Goal: Information Seeking & Learning: Learn about a topic

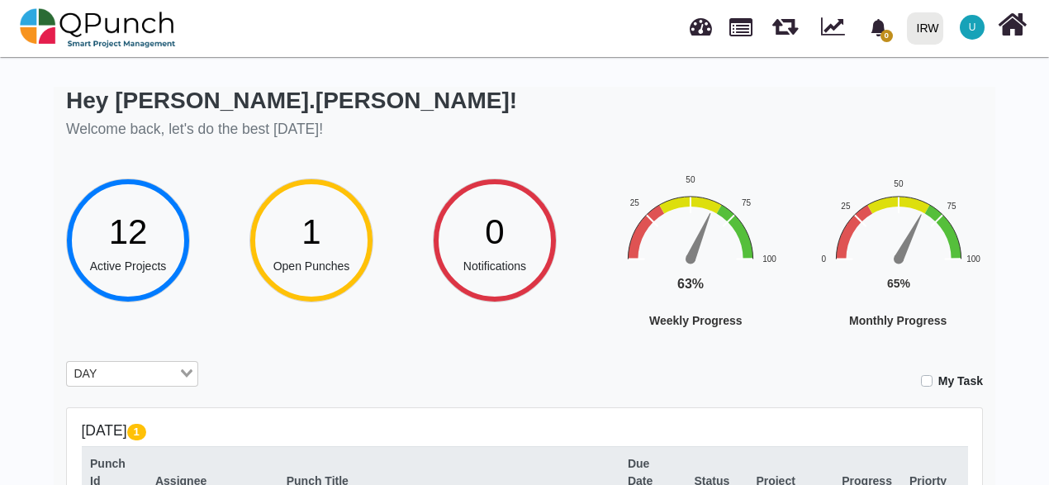
scroll to position [401, 0]
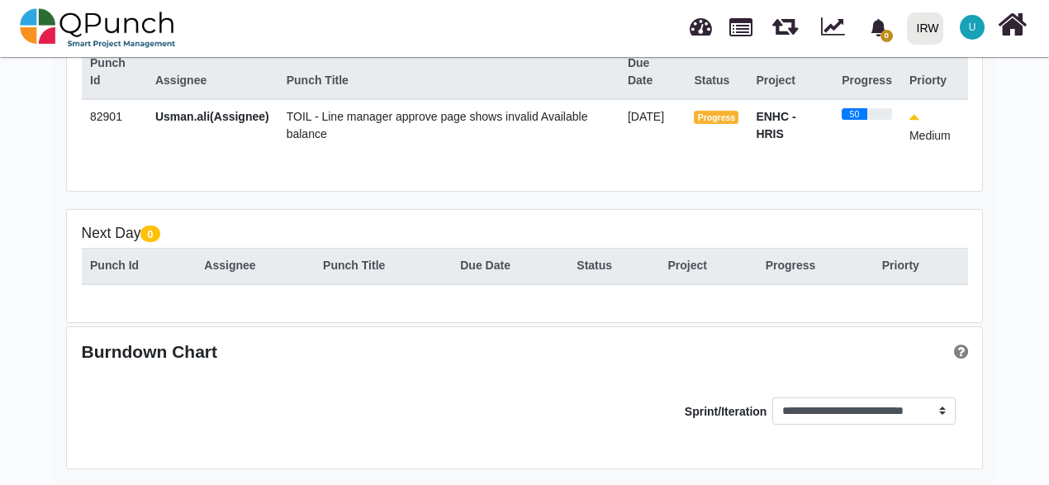
click at [436, 117] on span "TOIL - Line manager approve page shows invalid Available balance" at bounding box center [437, 125] width 301 height 31
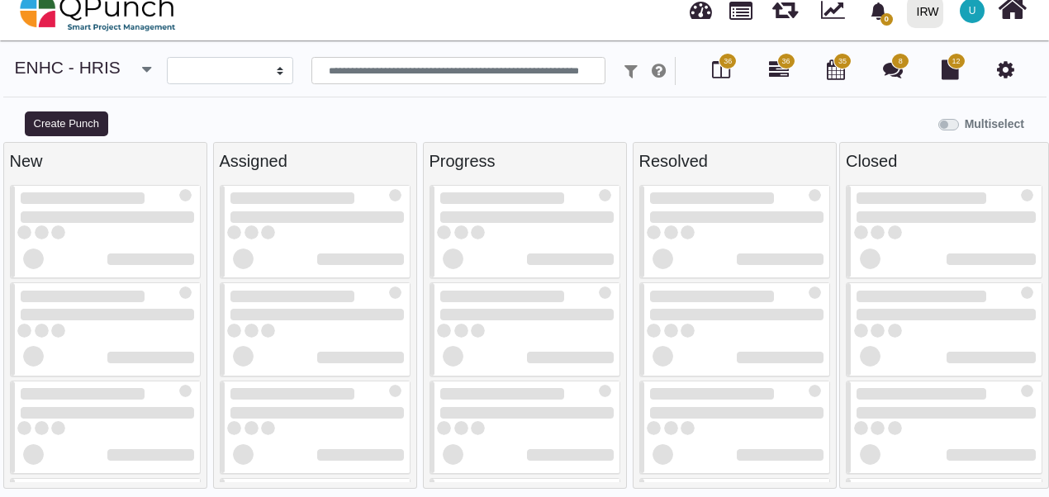
scroll to position [83, 0]
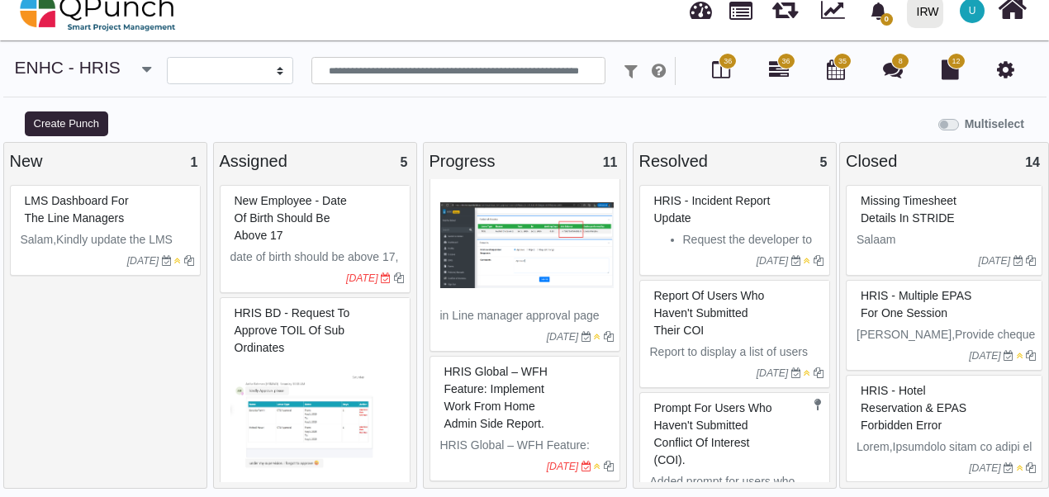
select select
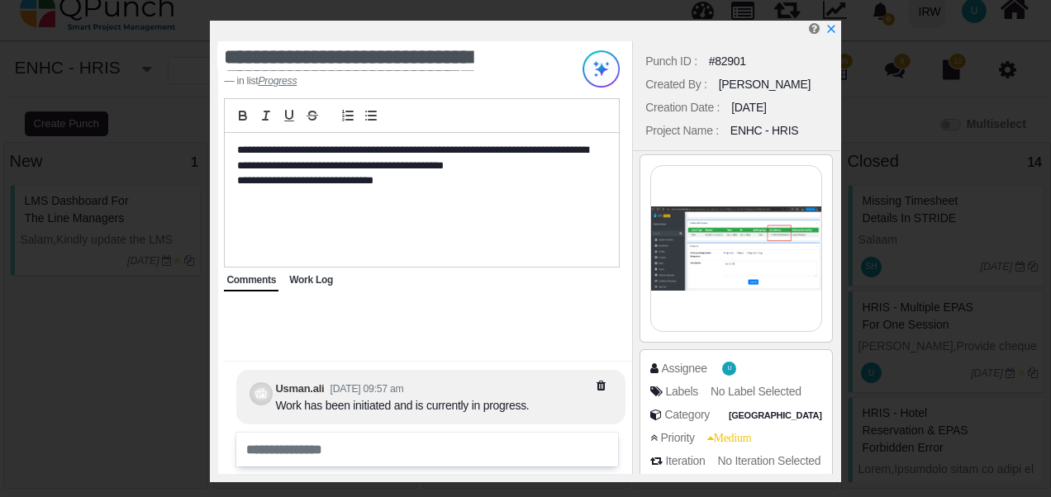
click at [326, 279] on span "Work Log" at bounding box center [311, 280] width 44 height 12
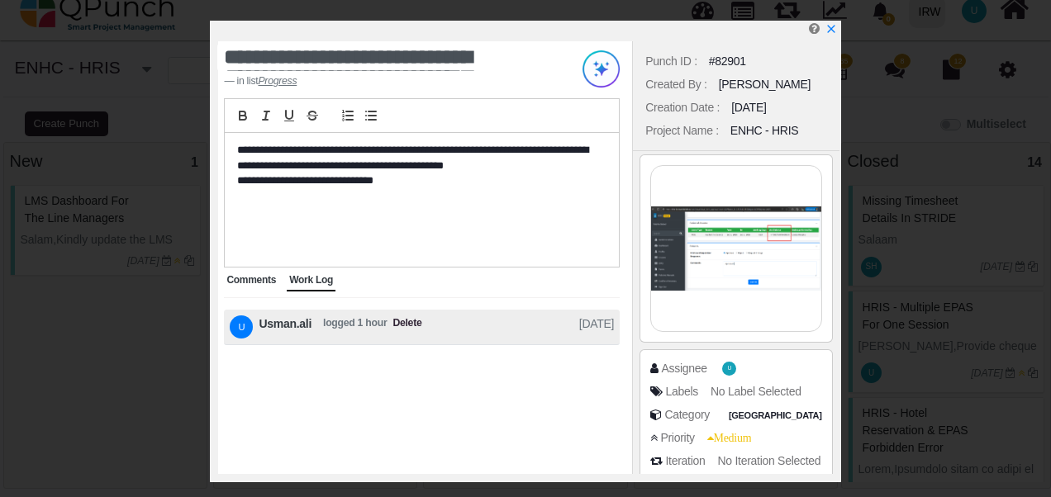
click at [247, 281] on span "Comments" at bounding box center [251, 280] width 50 height 12
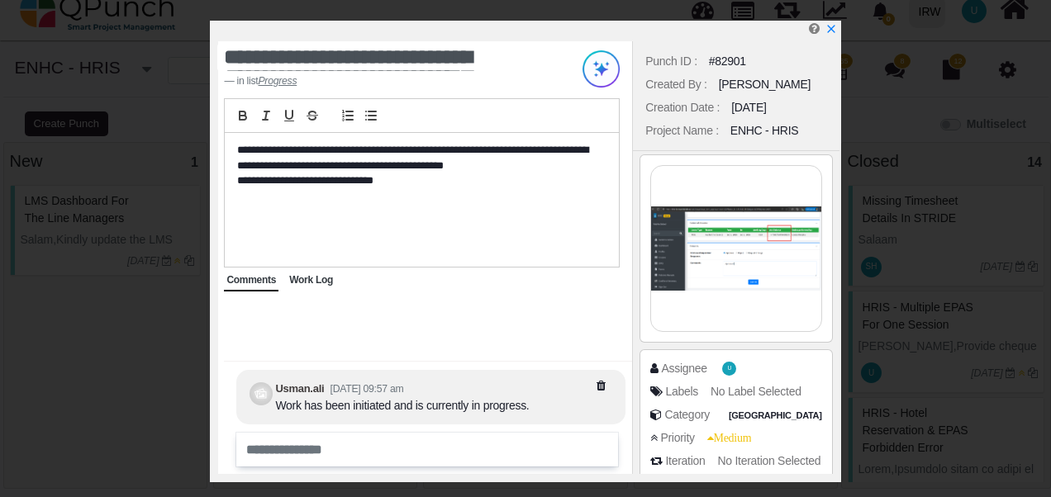
click at [745, 268] on img at bounding box center [735, 248] width 169 height 165
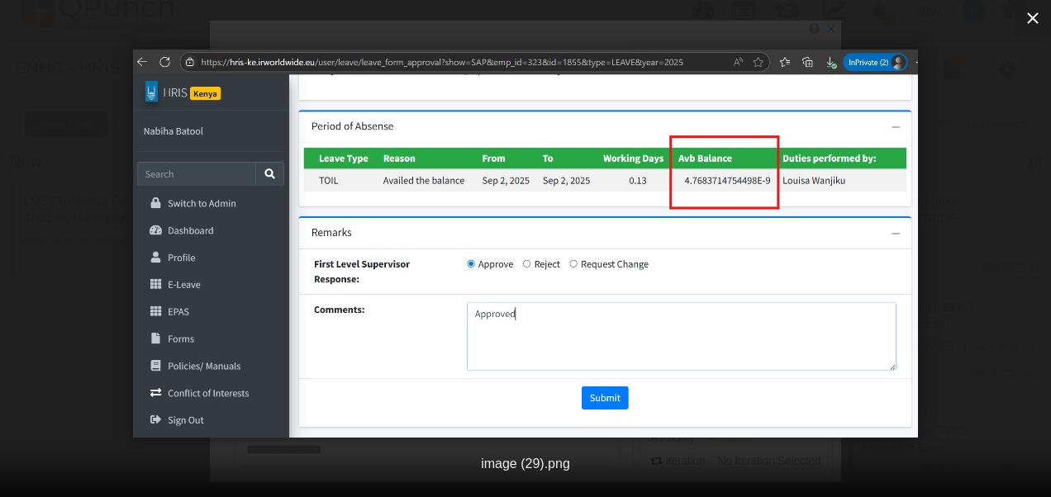
click at [1042, 18] on icon "button" at bounding box center [1033, 18] width 20 height 20
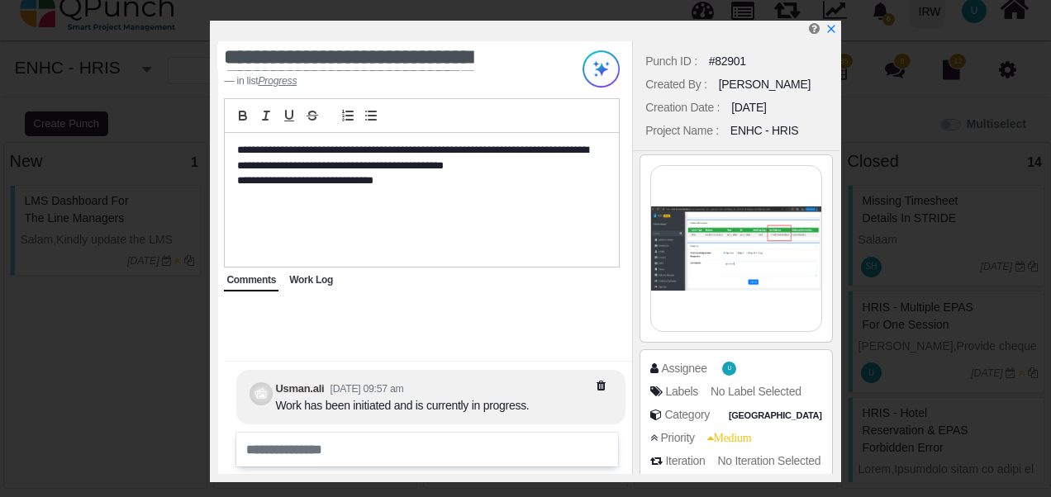
click at [694, 229] on img at bounding box center [735, 248] width 169 height 165
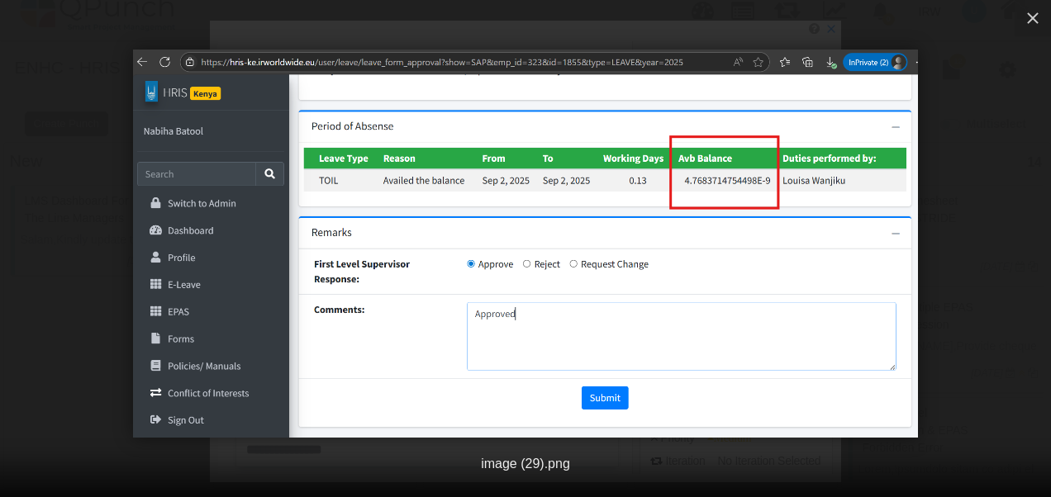
click at [636, 223] on img at bounding box center [525, 244] width 785 height 388
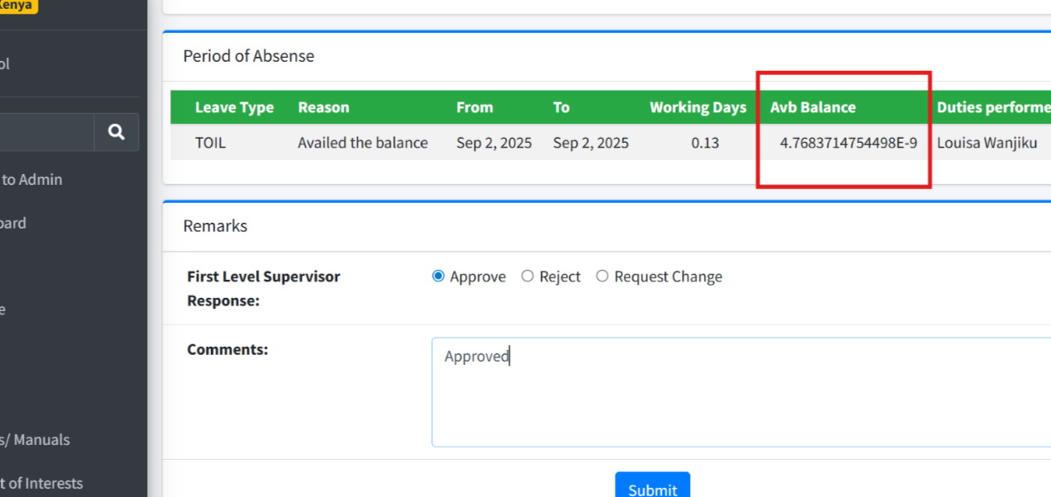
click at [636, 221] on img at bounding box center [525, 243] width 1255 height 621
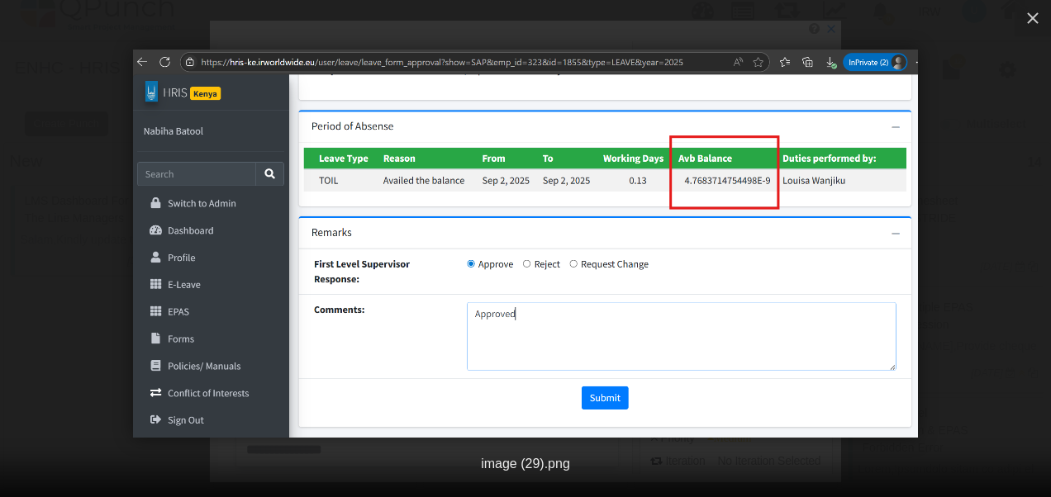
click at [636, 221] on img at bounding box center [525, 244] width 785 height 388
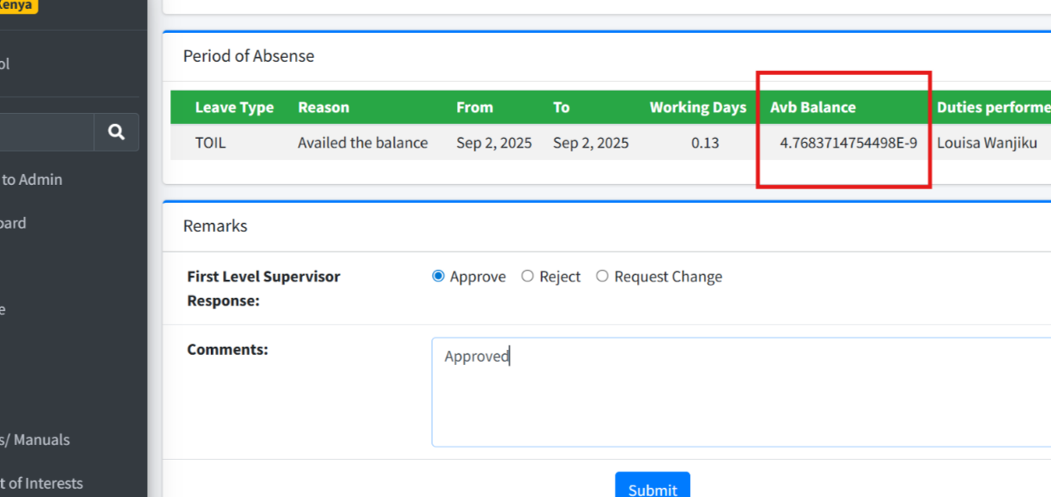
click at [638, 221] on img at bounding box center [525, 243] width 1255 height 621
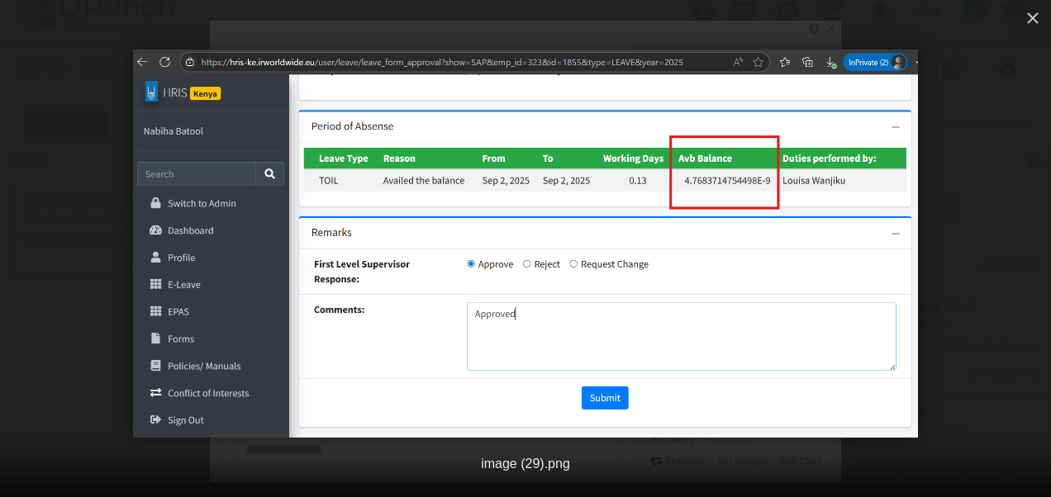
click at [638, 221] on img at bounding box center [525, 244] width 785 height 388
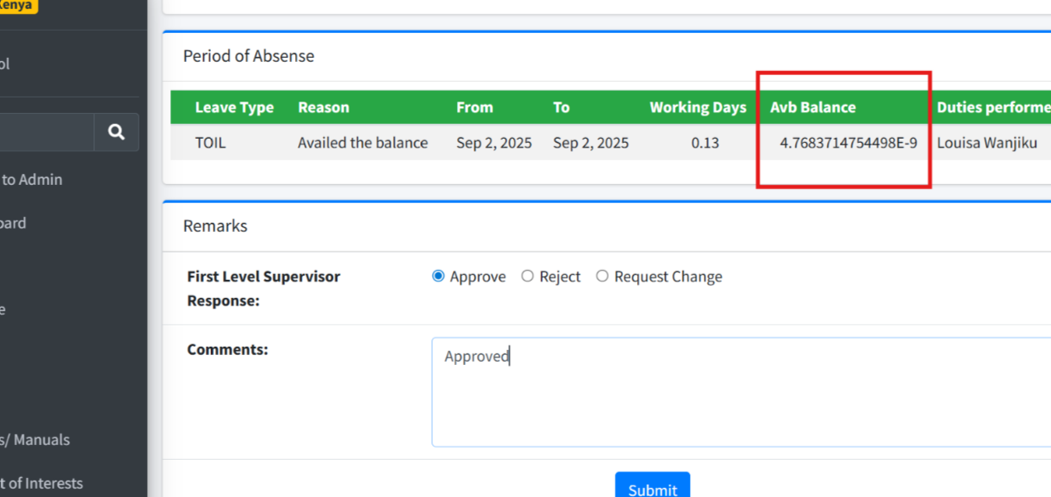
click at [638, 221] on img at bounding box center [525, 243] width 1255 height 621
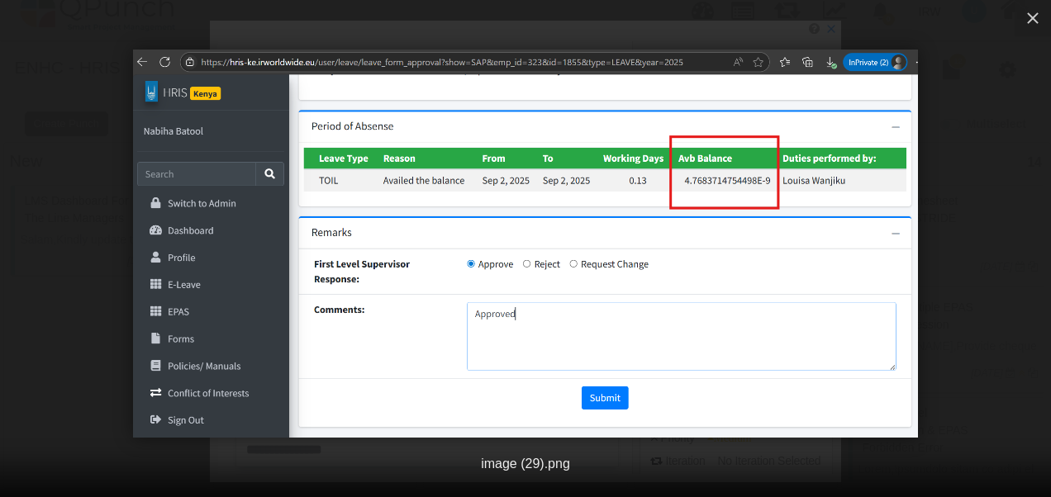
click at [638, 221] on img at bounding box center [525, 244] width 785 height 388
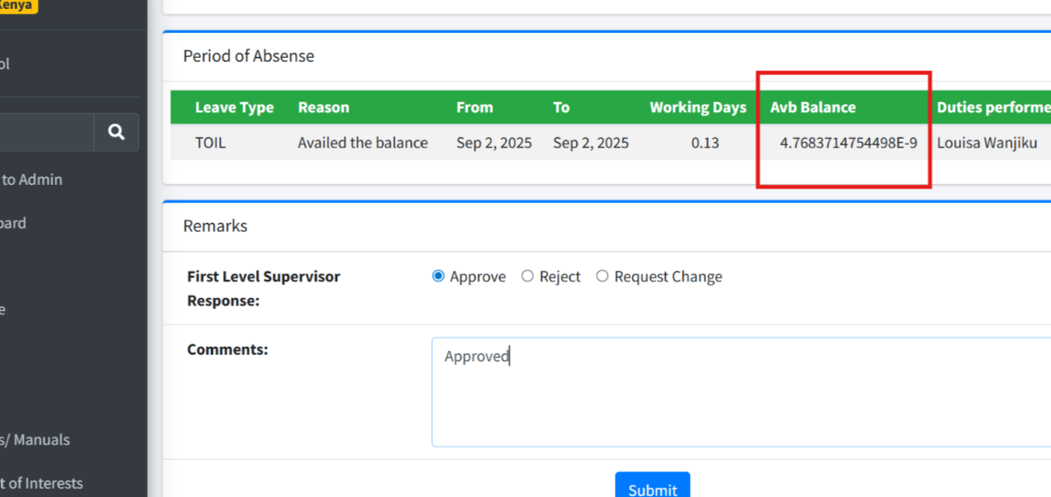
click at [638, 221] on img at bounding box center [525, 243] width 1255 height 621
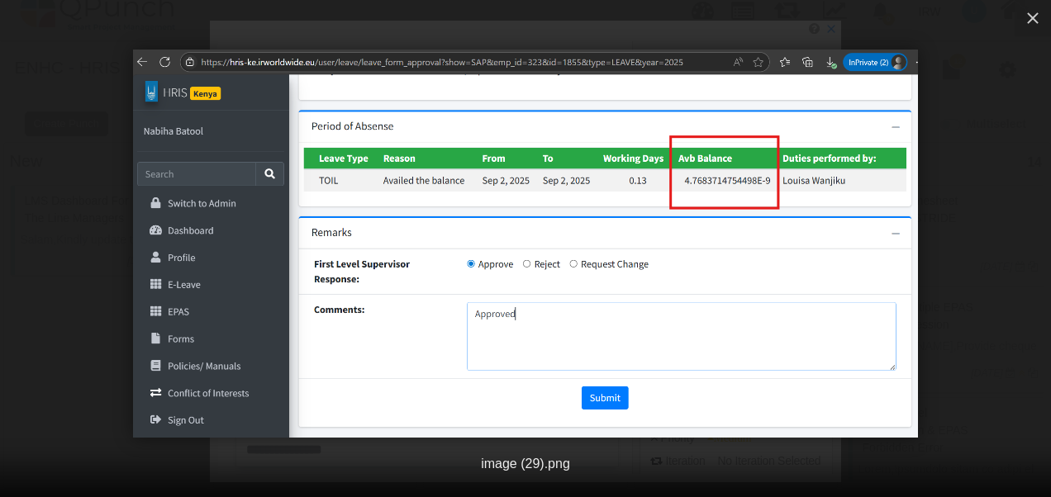
click at [638, 221] on img at bounding box center [525, 244] width 785 height 388
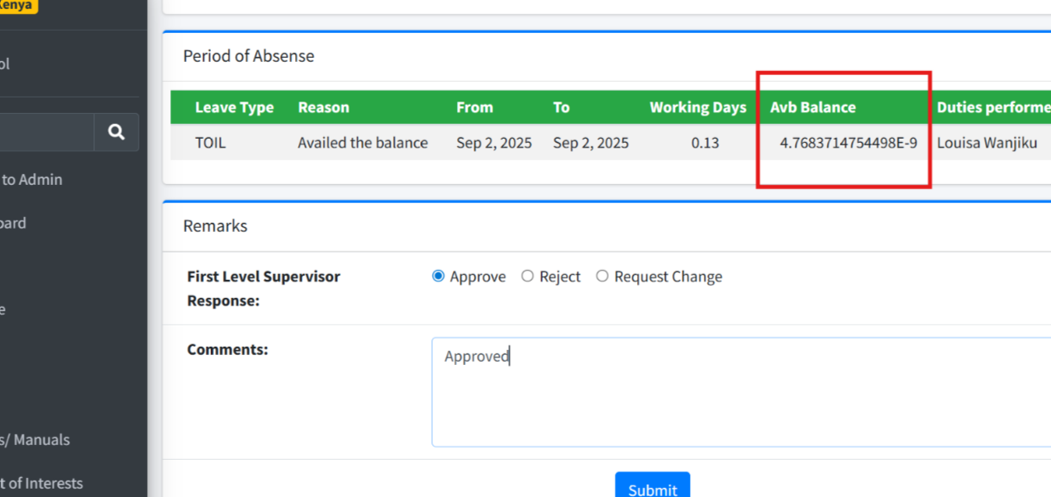
click at [638, 221] on img at bounding box center [525, 243] width 1255 height 621
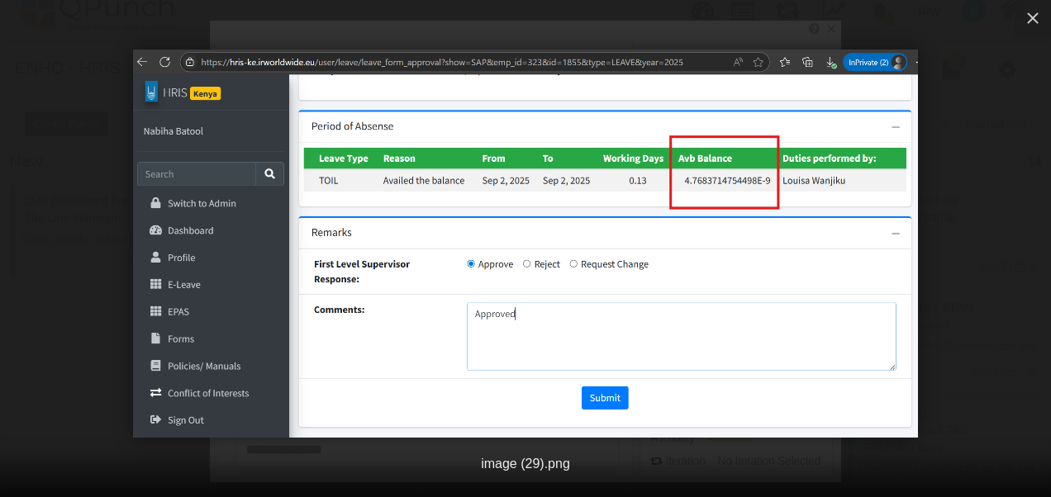
click at [638, 221] on img at bounding box center [525, 244] width 785 height 388
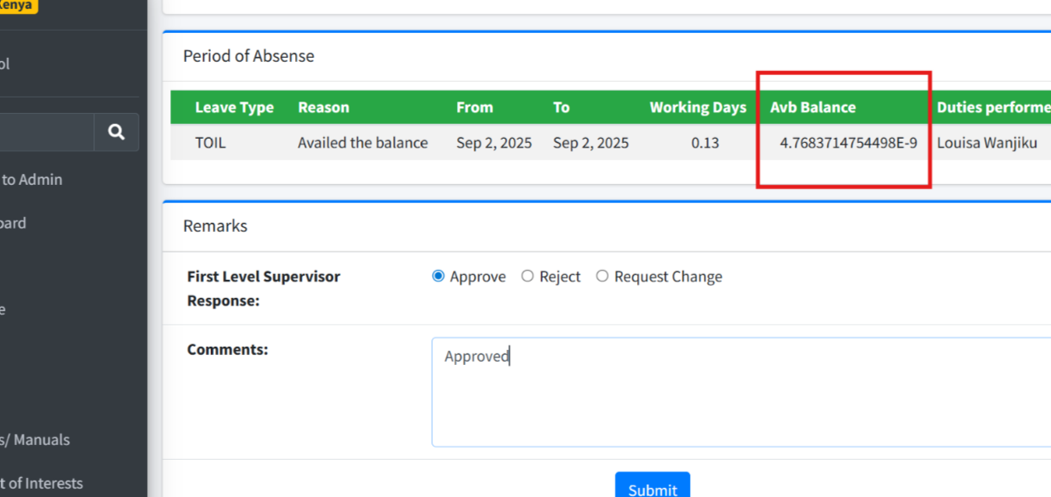
click at [638, 221] on img at bounding box center [525, 243] width 1255 height 621
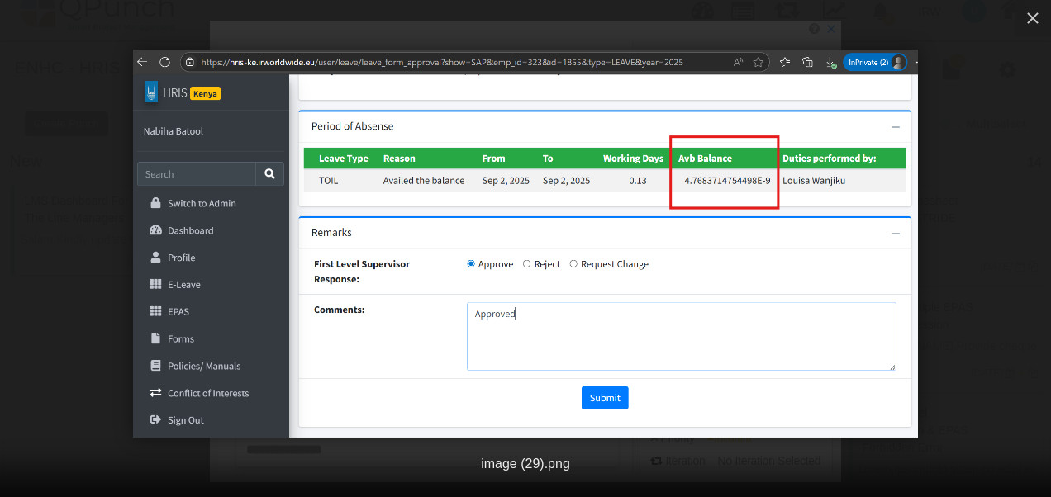
click at [638, 221] on img at bounding box center [525, 244] width 785 height 388
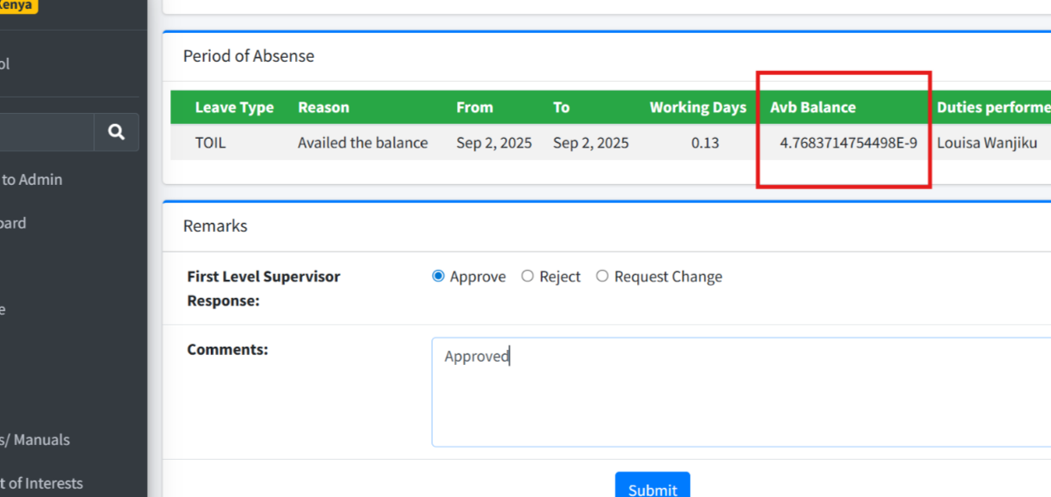
click at [638, 221] on img at bounding box center [525, 243] width 1255 height 621
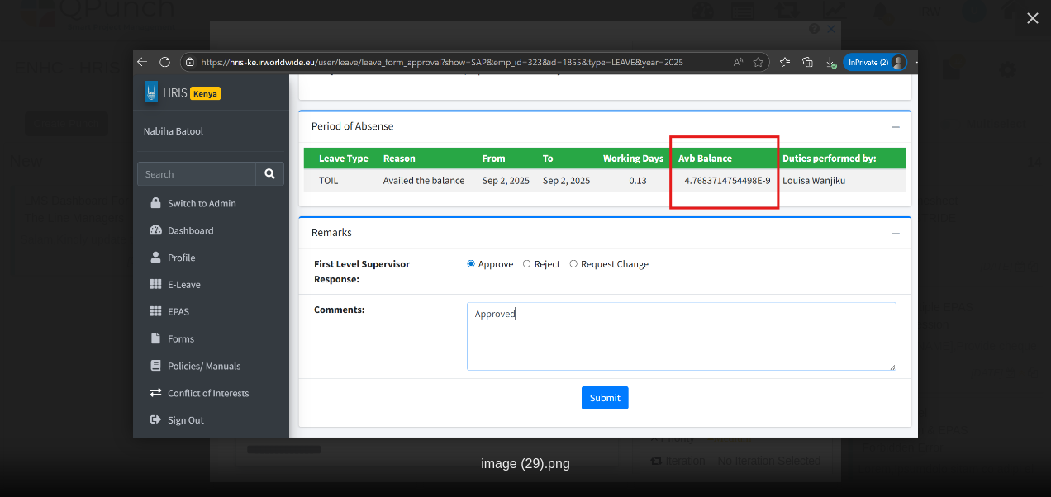
click at [638, 221] on img at bounding box center [525, 244] width 785 height 388
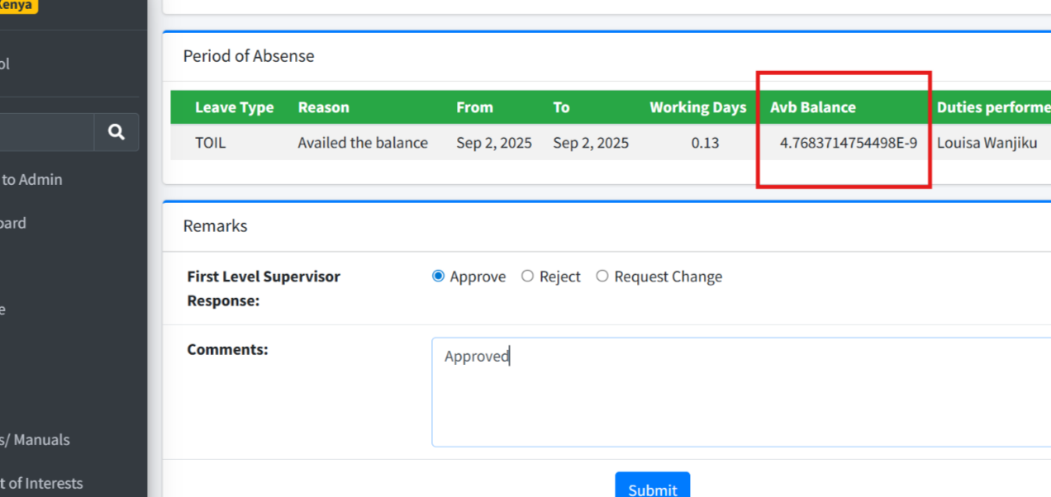
click at [638, 221] on img at bounding box center [525, 243] width 1255 height 621
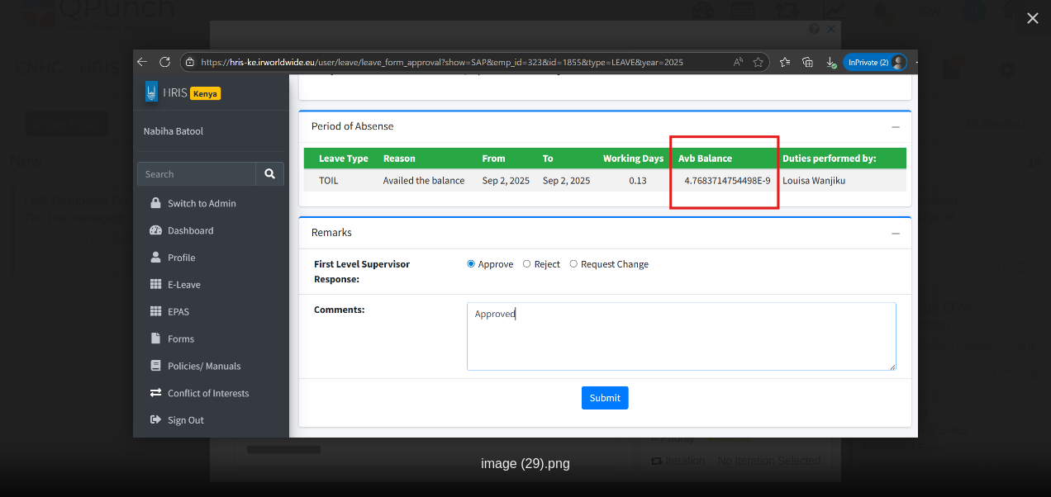
click at [638, 221] on img at bounding box center [525, 244] width 785 height 388
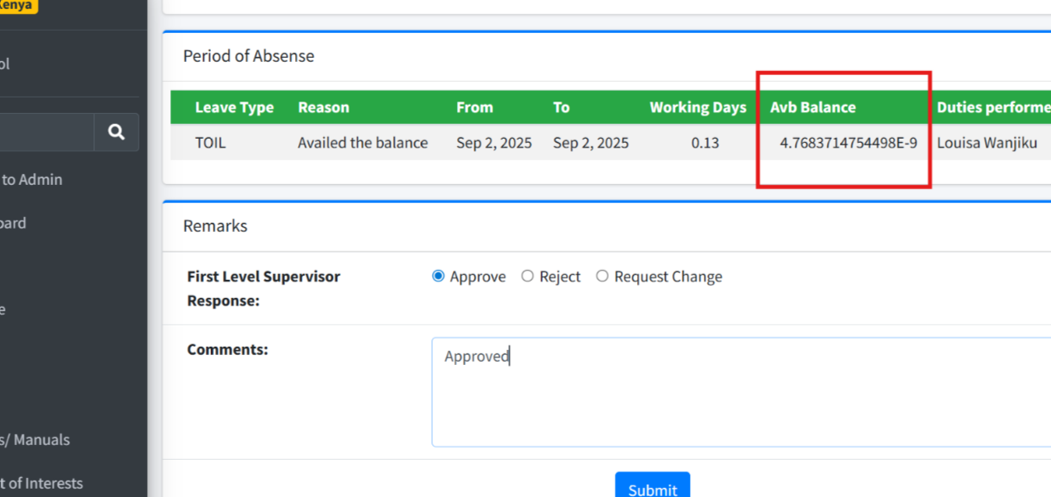
click at [638, 221] on img at bounding box center [525, 243] width 1255 height 621
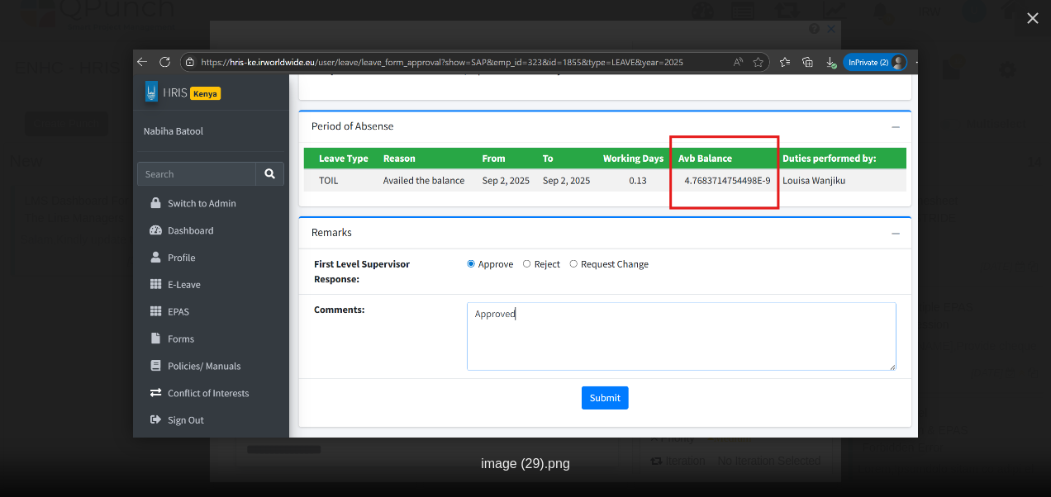
click at [638, 221] on img at bounding box center [525, 244] width 785 height 388
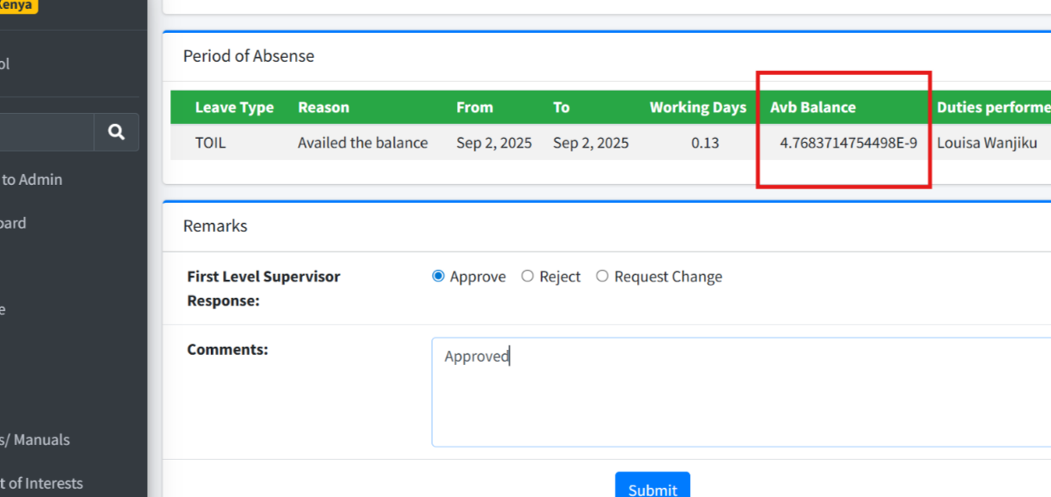
click at [638, 221] on img at bounding box center [525, 243] width 1255 height 621
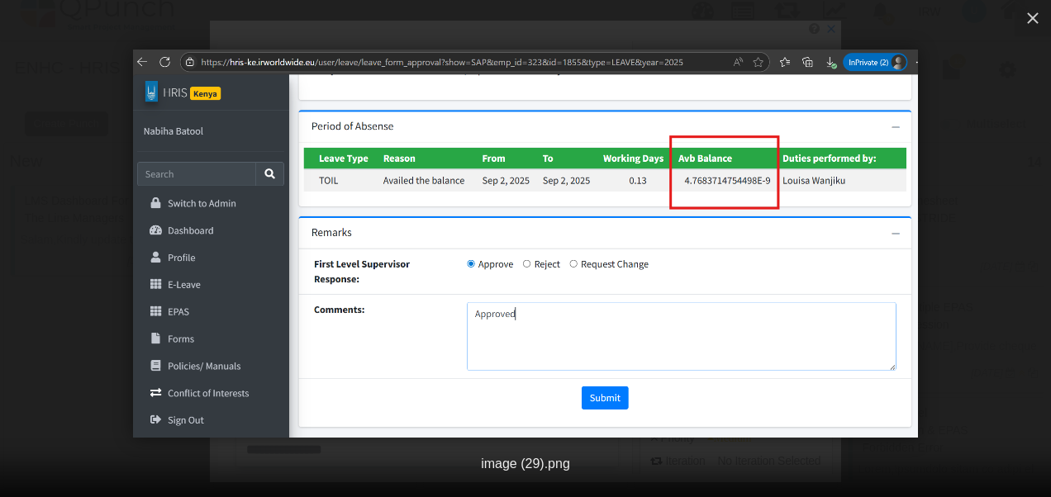
click at [638, 221] on img at bounding box center [525, 244] width 785 height 388
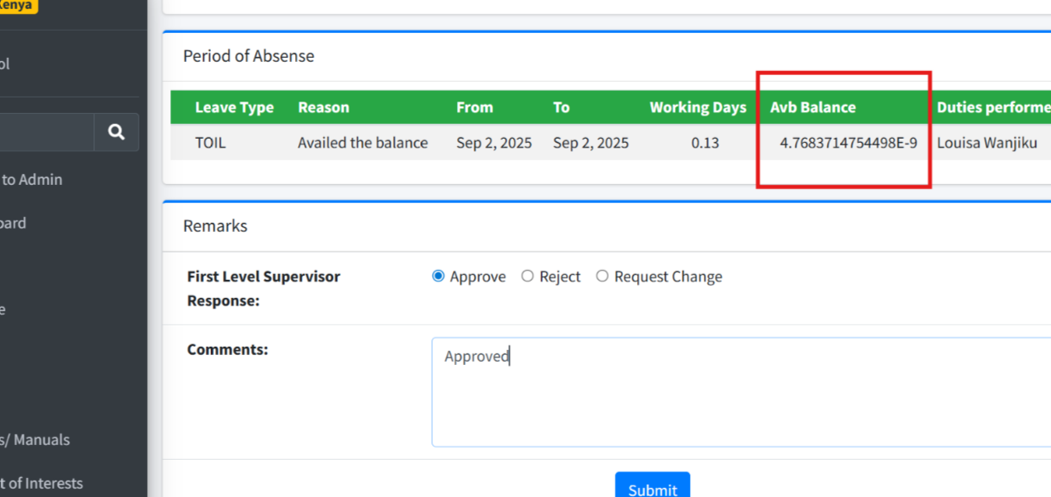
click at [638, 221] on img at bounding box center [525, 243] width 1255 height 621
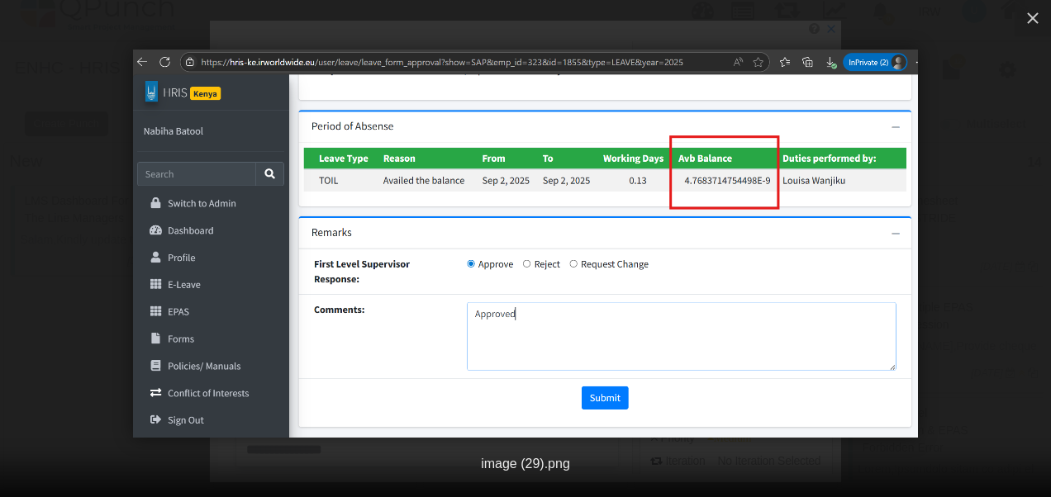
click at [638, 221] on img at bounding box center [525, 244] width 785 height 388
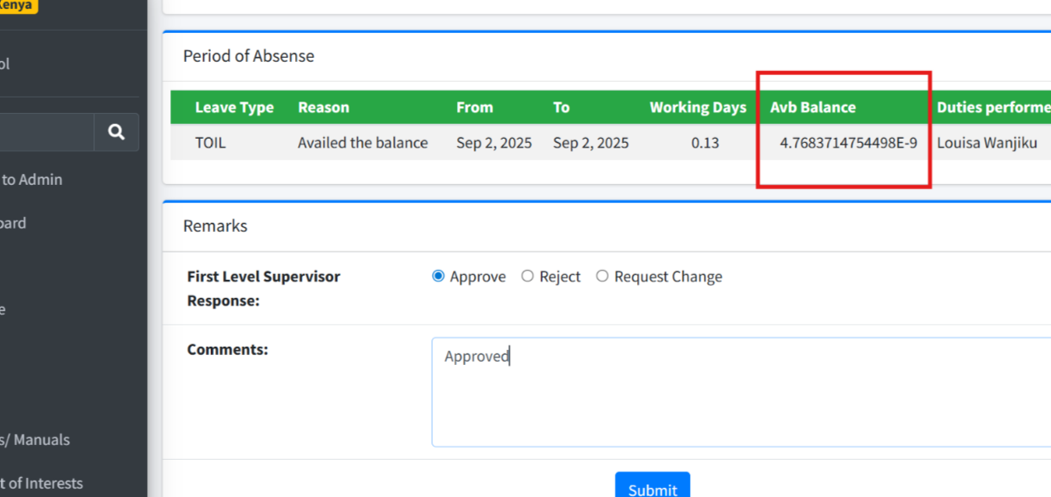
click at [638, 221] on img at bounding box center [525, 243] width 1255 height 621
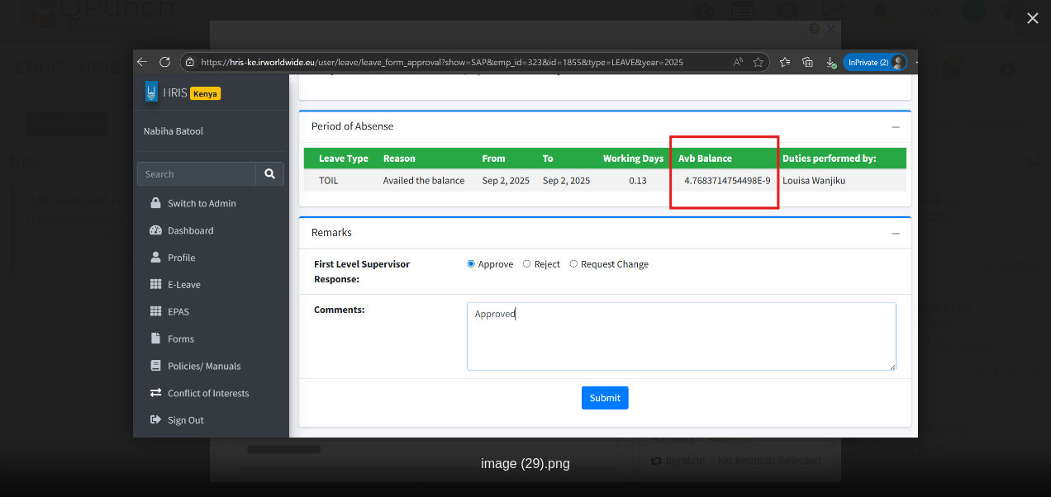
click at [638, 221] on img at bounding box center [525, 244] width 785 height 388
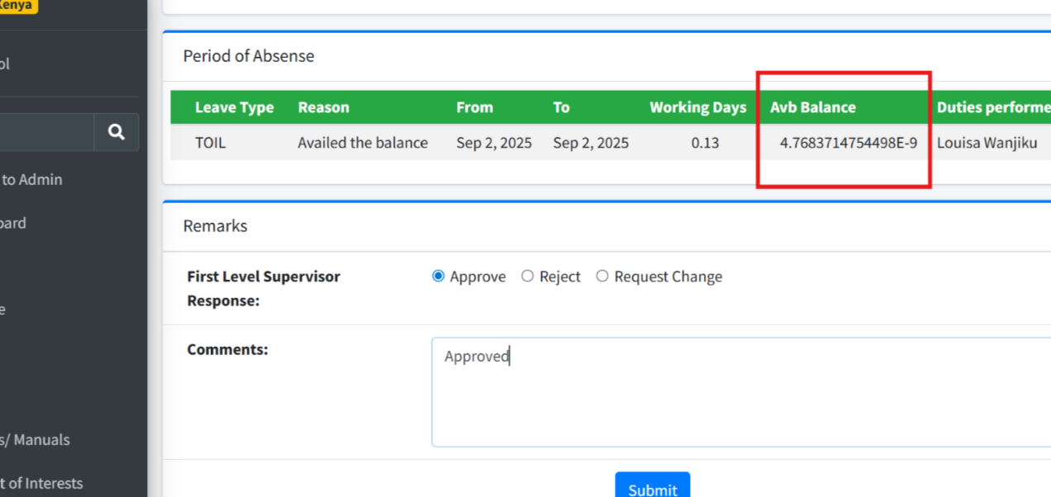
click at [638, 221] on img at bounding box center [525, 243] width 1255 height 621
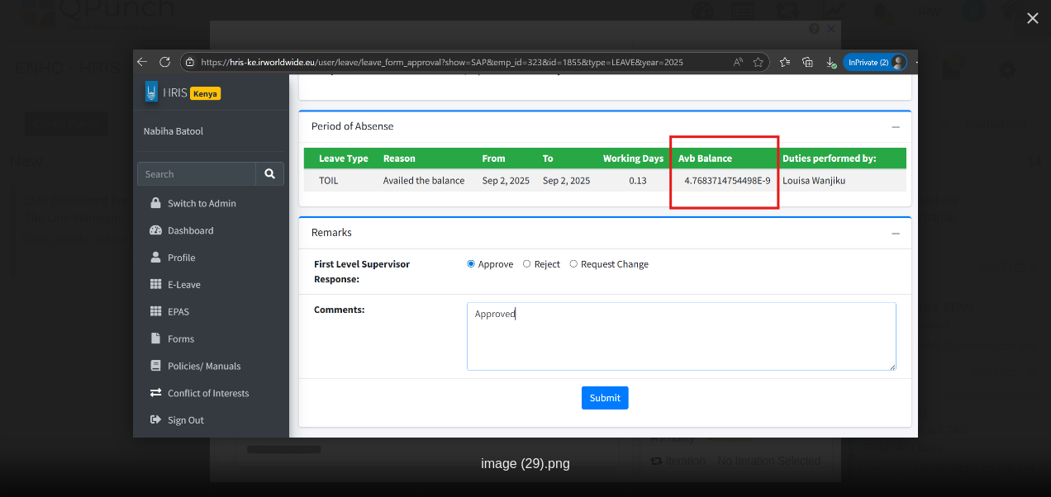
click at [638, 222] on img at bounding box center [525, 244] width 785 height 388
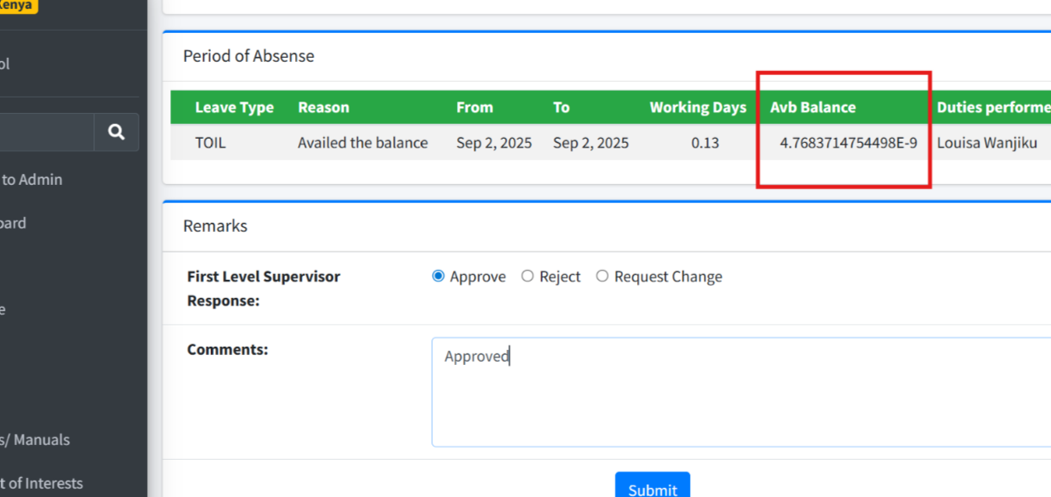
click at [638, 222] on img at bounding box center [525, 243] width 1255 height 621
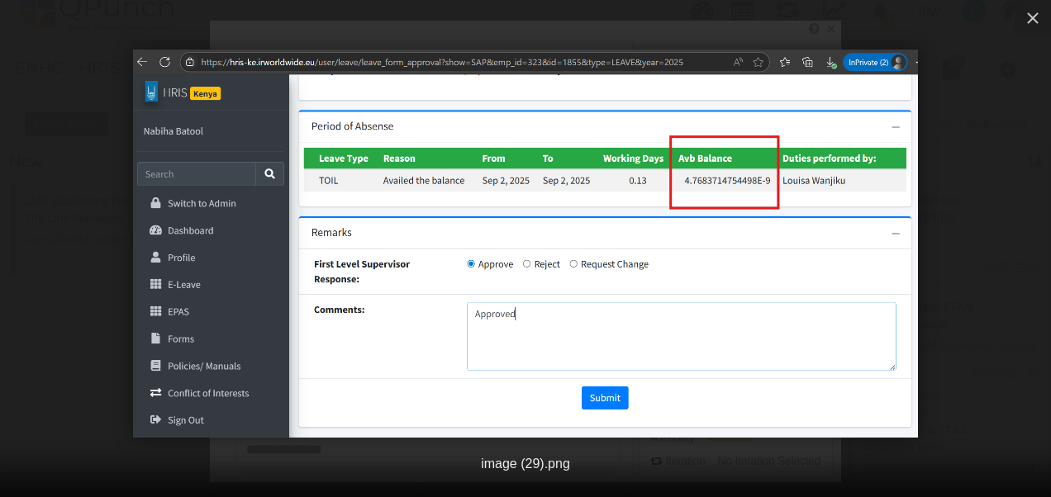
click at [638, 222] on img at bounding box center [525, 244] width 785 height 388
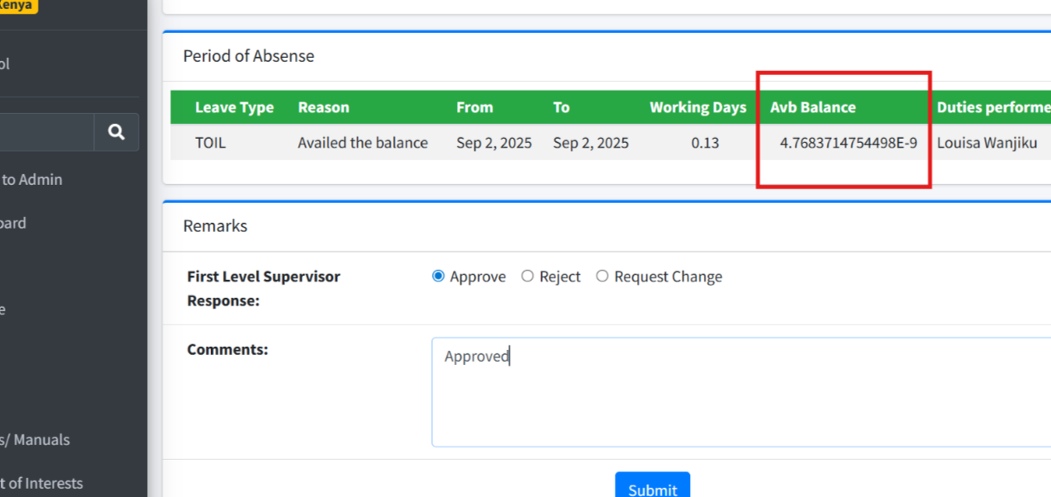
click at [638, 222] on img at bounding box center [525, 243] width 1255 height 621
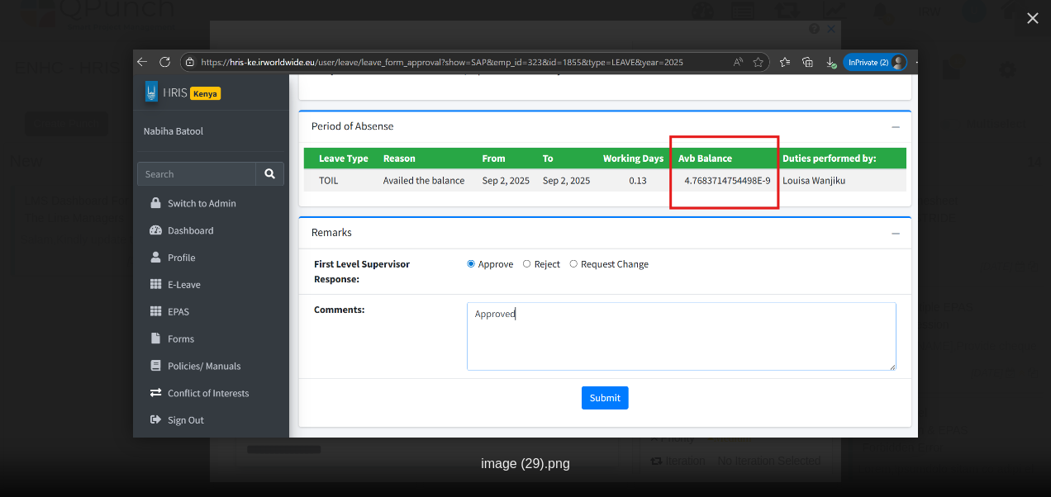
click at [638, 222] on img at bounding box center [525, 244] width 785 height 388
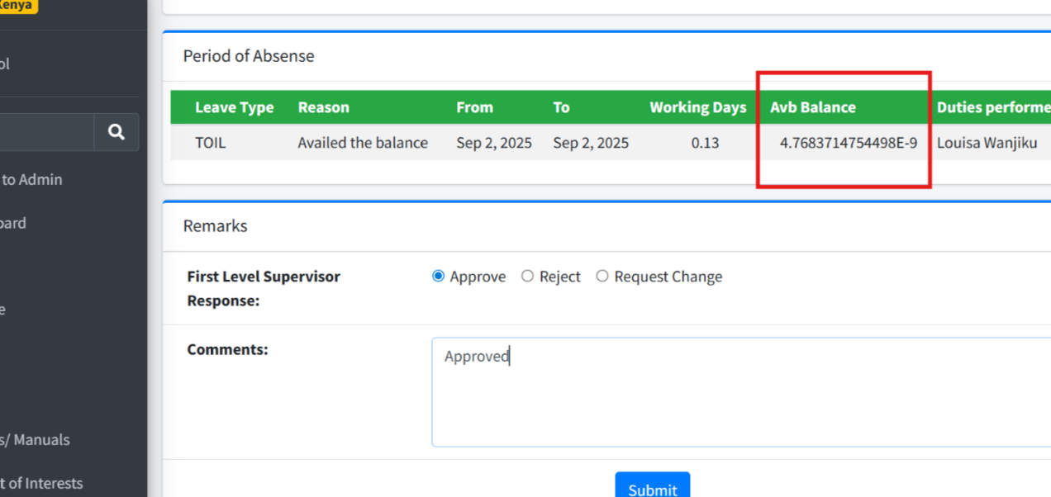
click at [638, 222] on img at bounding box center [525, 243] width 1255 height 621
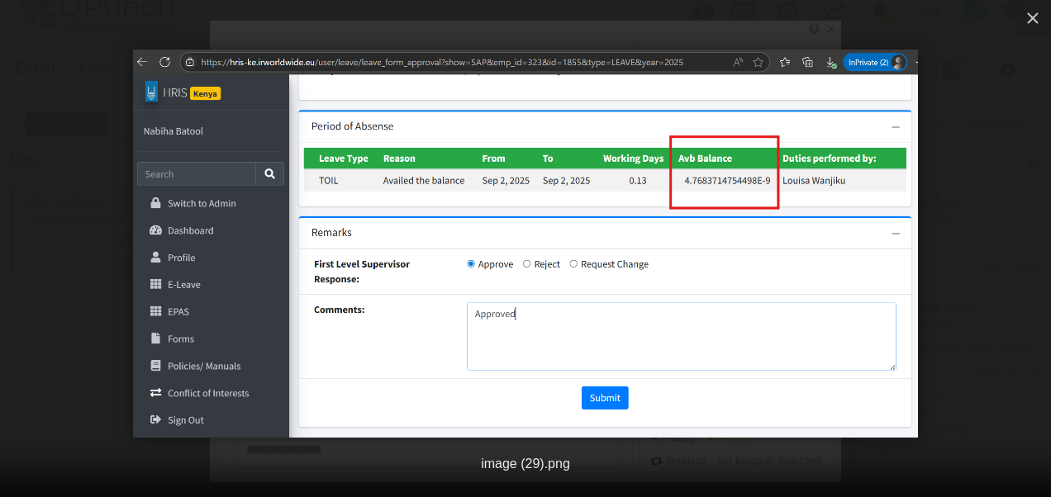
click at [638, 222] on img at bounding box center [525, 244] width 785 height 388
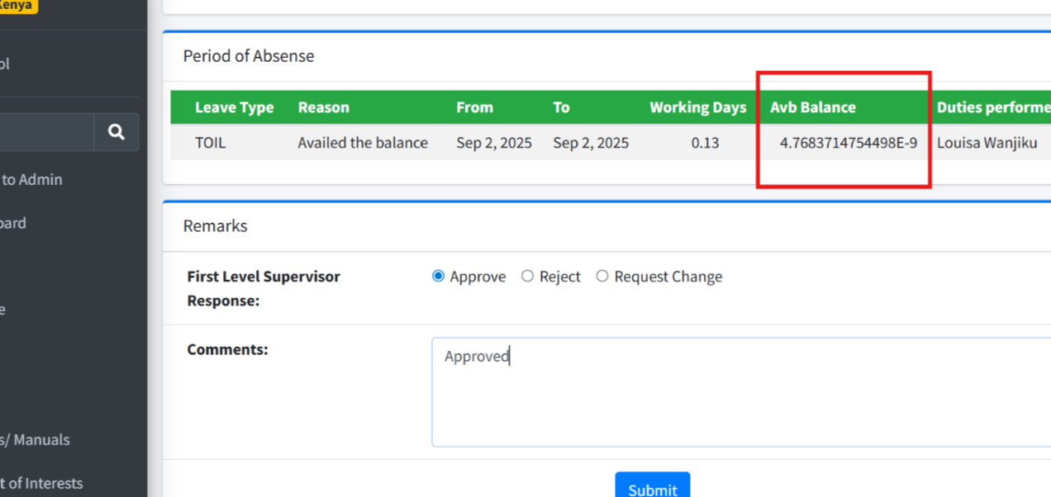
click at [638, 222] on img at bounding box center [525, 243] width 1255 height 621
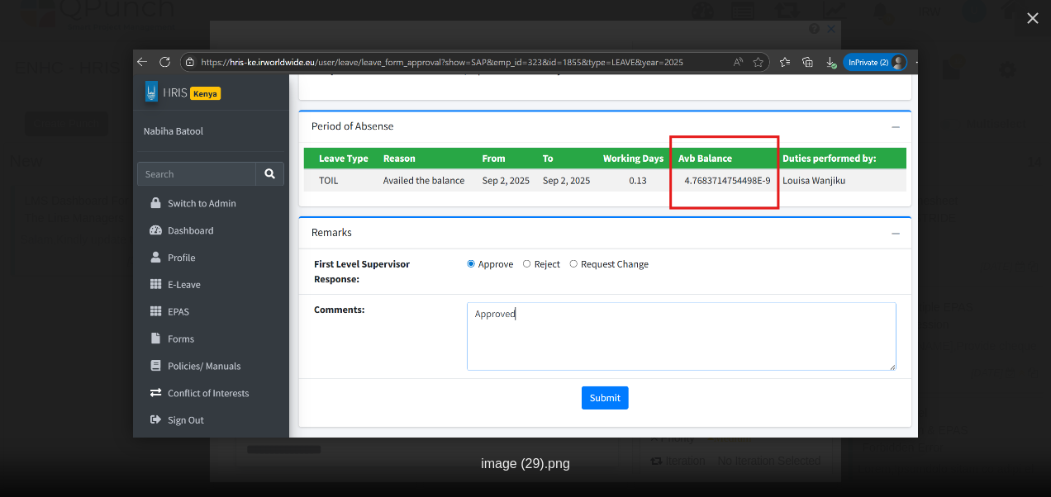
click at [638, 222] on img at bounding box center [525, 244] width 785 height 388
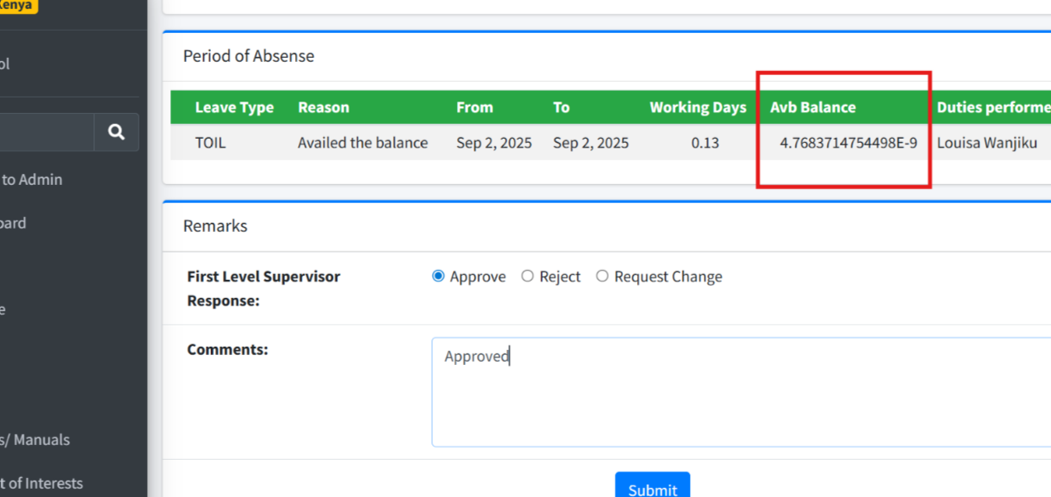
click at [638, 222] on img at bounding box center [525, 243] width 1255 height 621
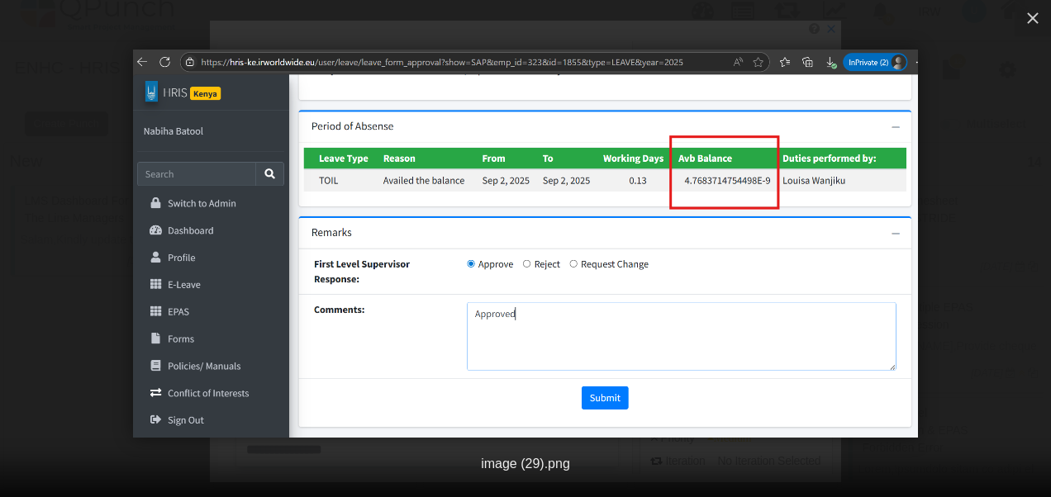
click at [638, 222] on img at bounding box center [525, 244] width 785 height 388
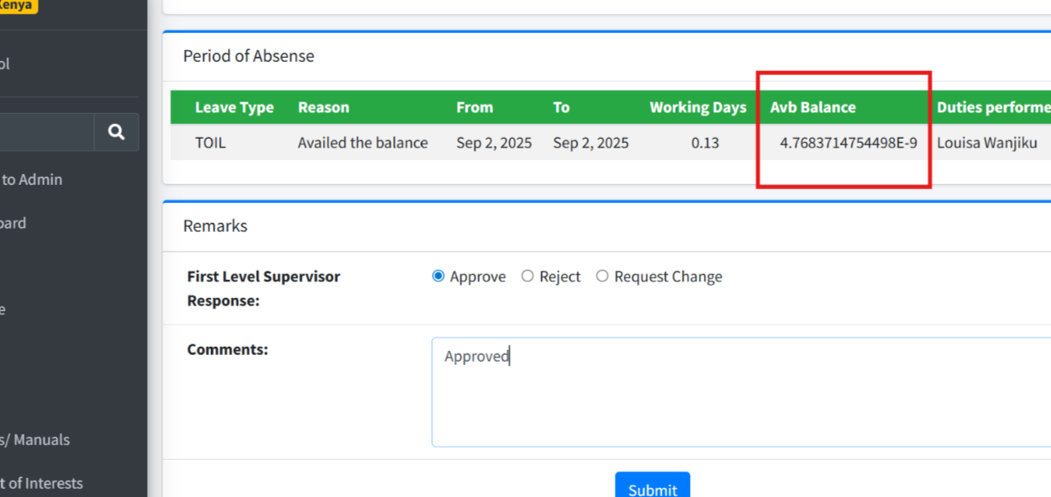
click at [638, 222] on img at bounding box center [525, 243] width 1255 height 621
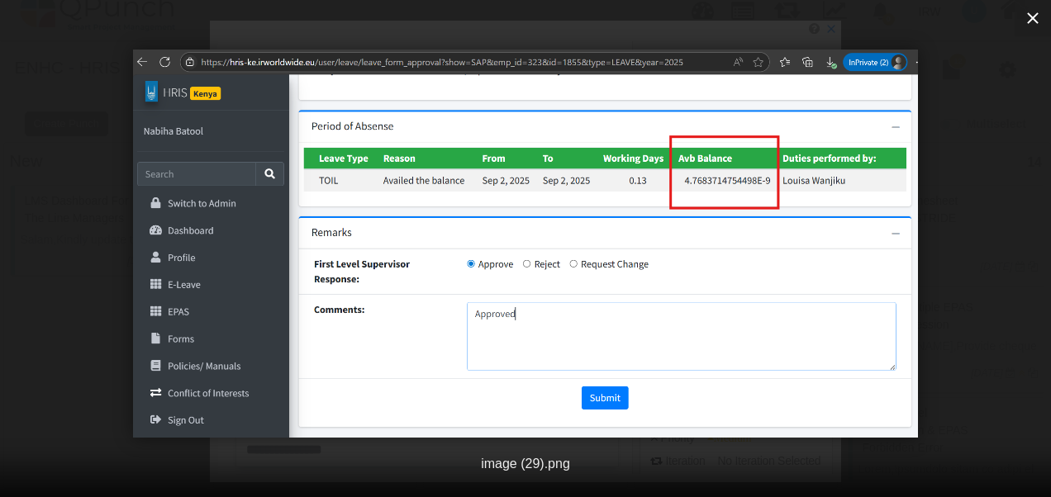
click at [1036, 18] on icon "button" at bounding box center [1033, 18] width 20 height 20
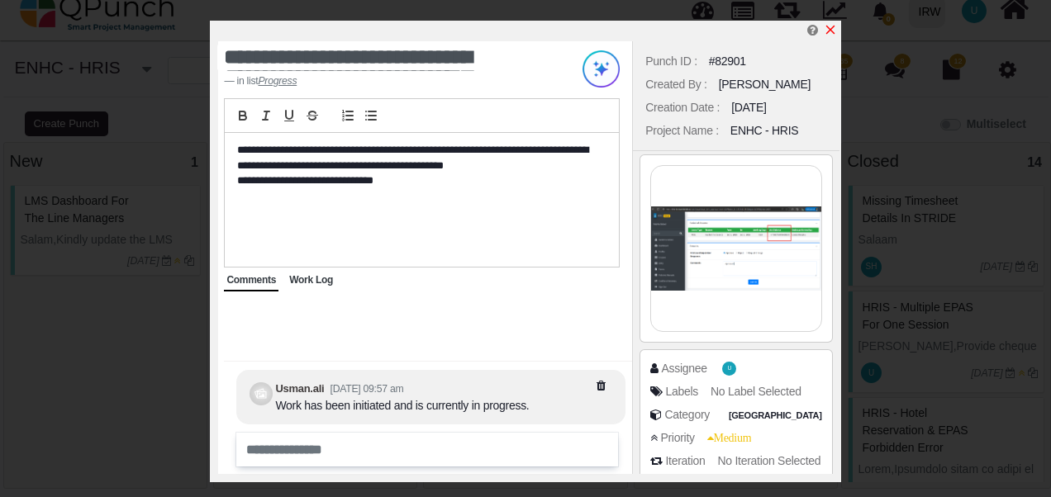
click at [831, 29] on icon "x" at bounding box center [830, 29] width 13 height 13
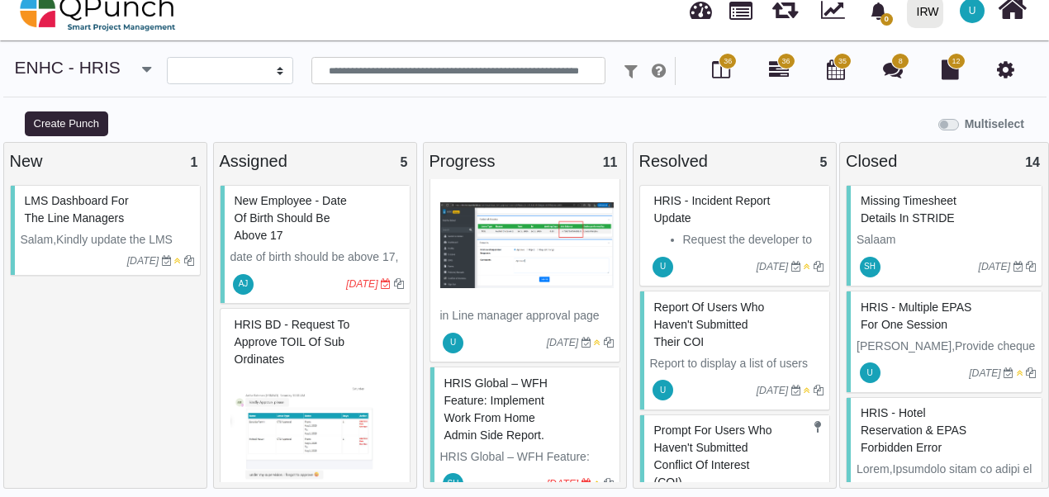
click at [524, 244] on img at bounding box center [526, 245] width 173 height 124
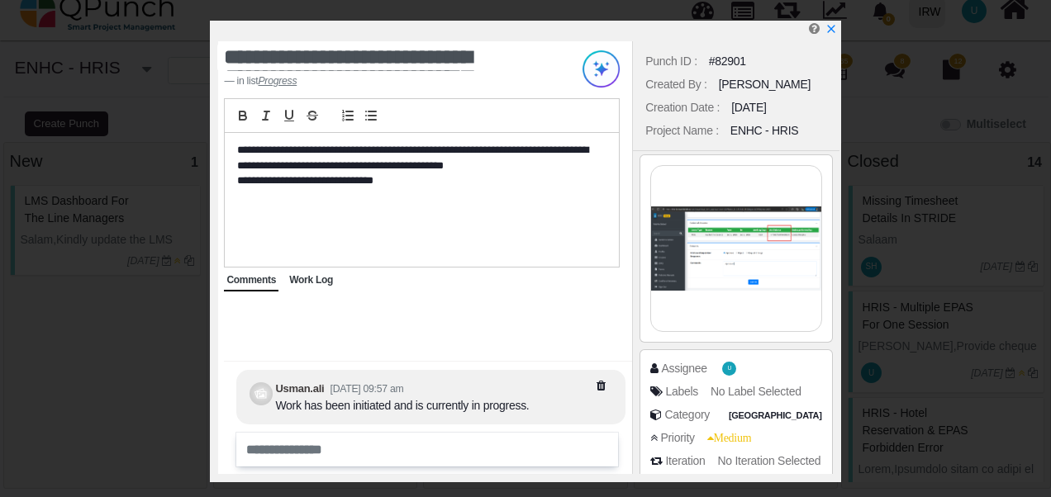
click at [756, 259] on img at bounding box center [735, 248] width 169 height 165
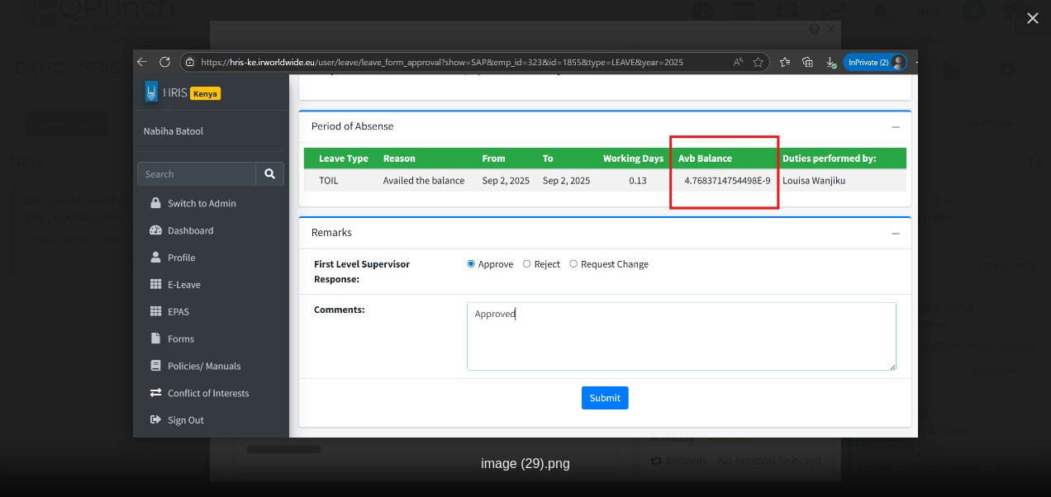
click at [704, 187] on img at bounding box center [525, 244] width 785 height 388
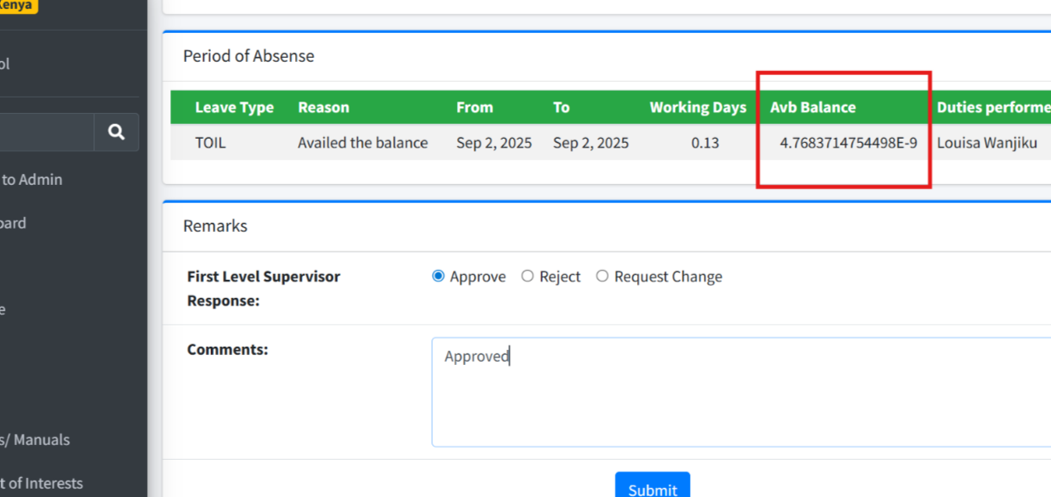
click at [704, 187] on img at bounding box center [525, 243] width 1255 height 621
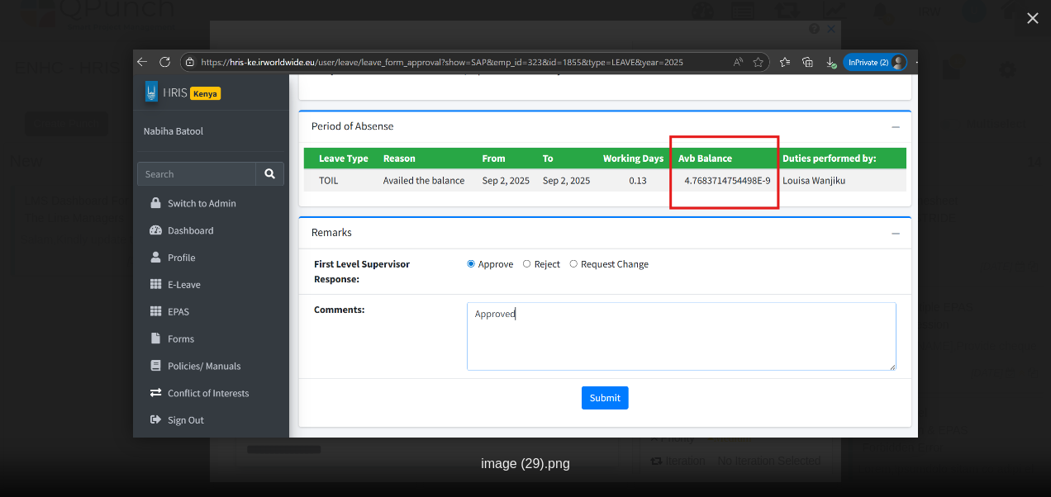
click at [704, 187] on img at bounding box center [525, 244] width 785 height 388
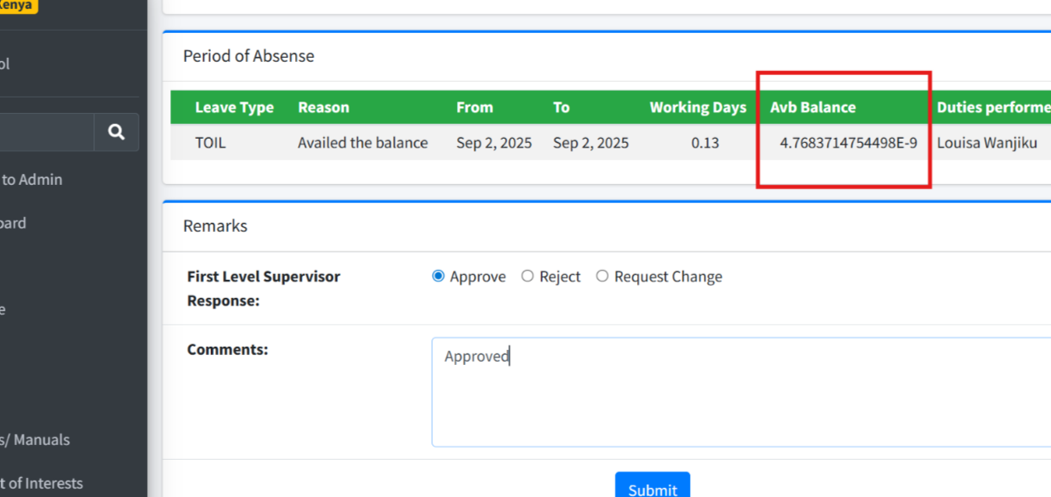
click at [704, 187] on img at bounding box center [525, 243] width 1255 height 621
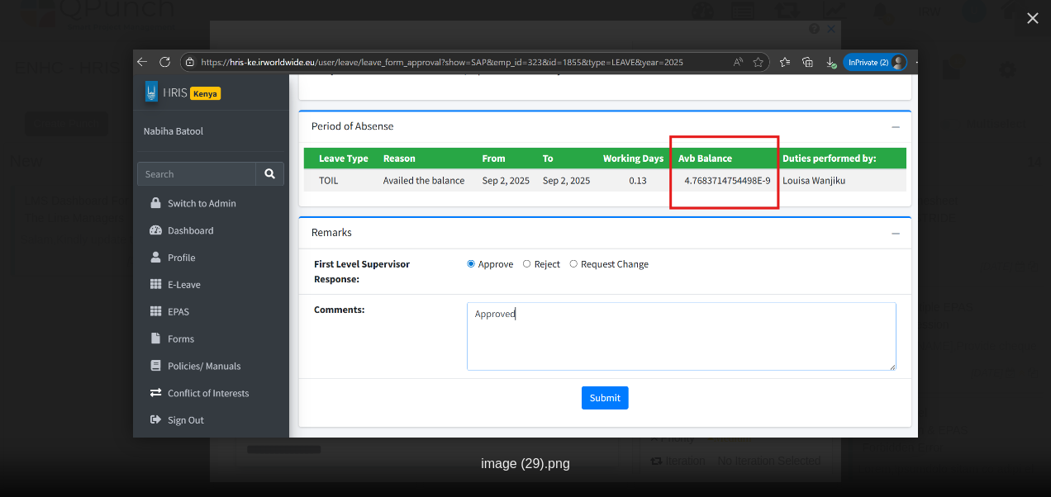
click at [704, 187] on img at bounding box center [525, 244] width 785 height 388
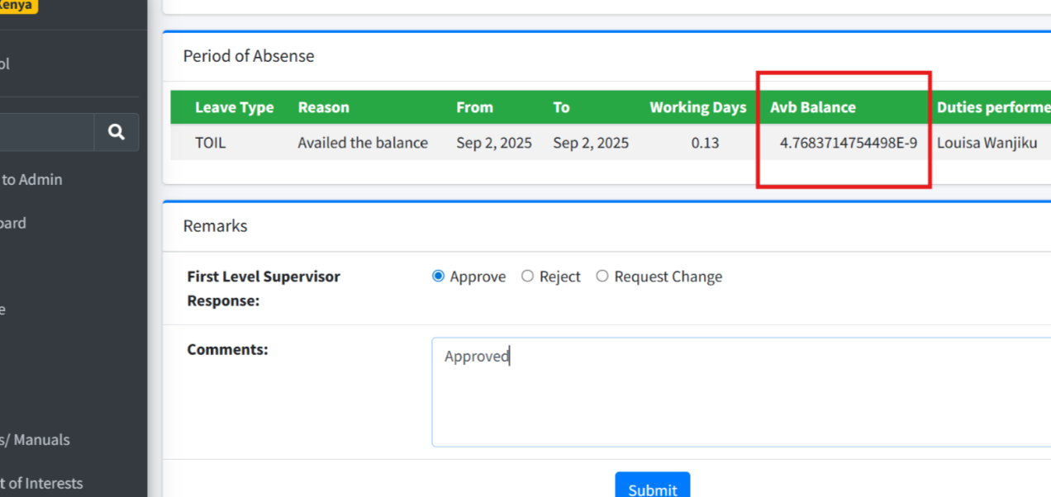
click at [704, 187] on img at bounding box center [525, 243] width 1255 height 621
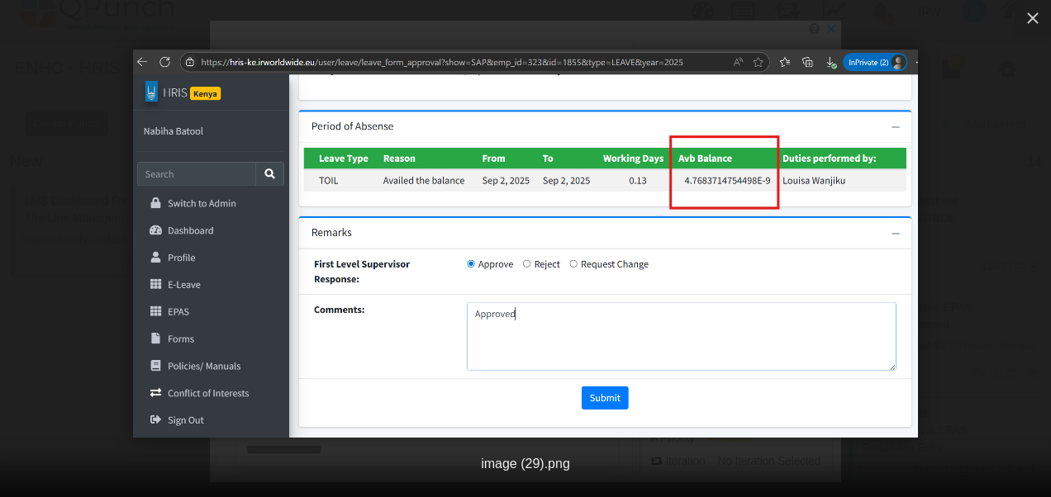
click at [704, 187] on img at bounding box center [525, 244] width 785 height 388
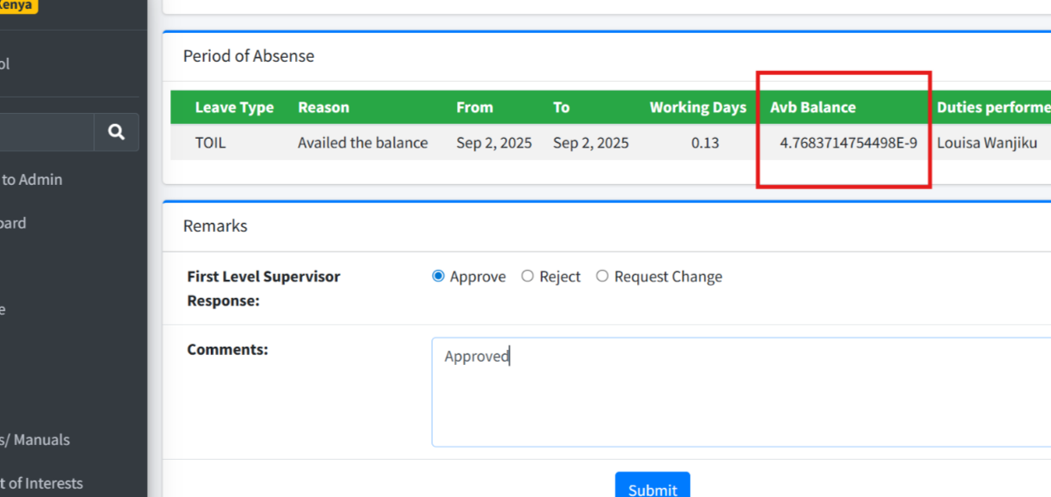
click at [704, 187] on img at bounding box center [525, 243] width 1255 height 621
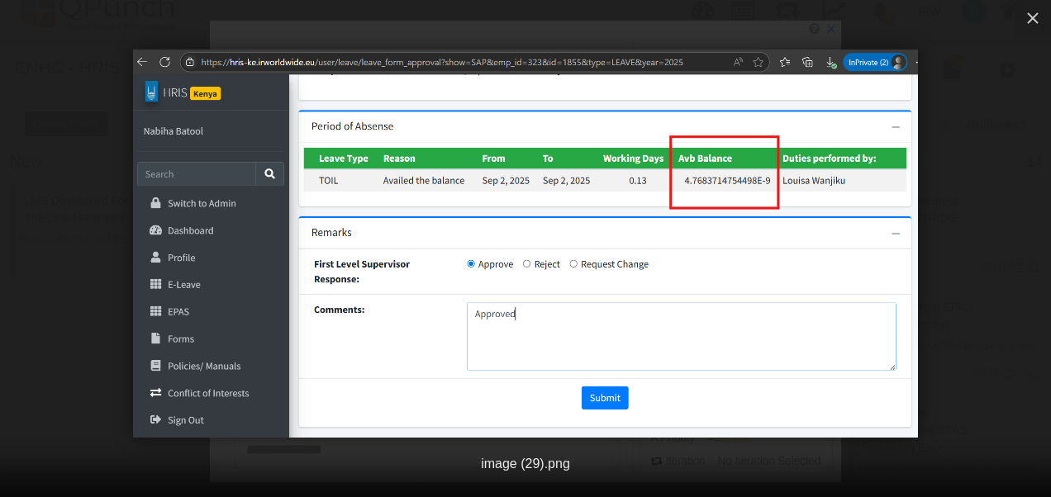
click at [704, 187] on img at bounding box center [525, 244] width 785 height 388
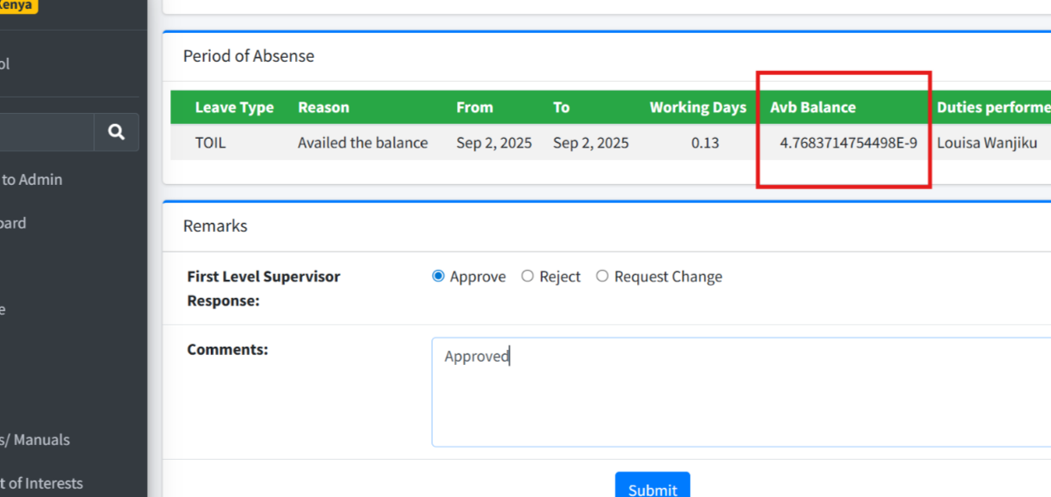
click at [704, 187] on img at bounding box center [525, 243] width 1255 height 621
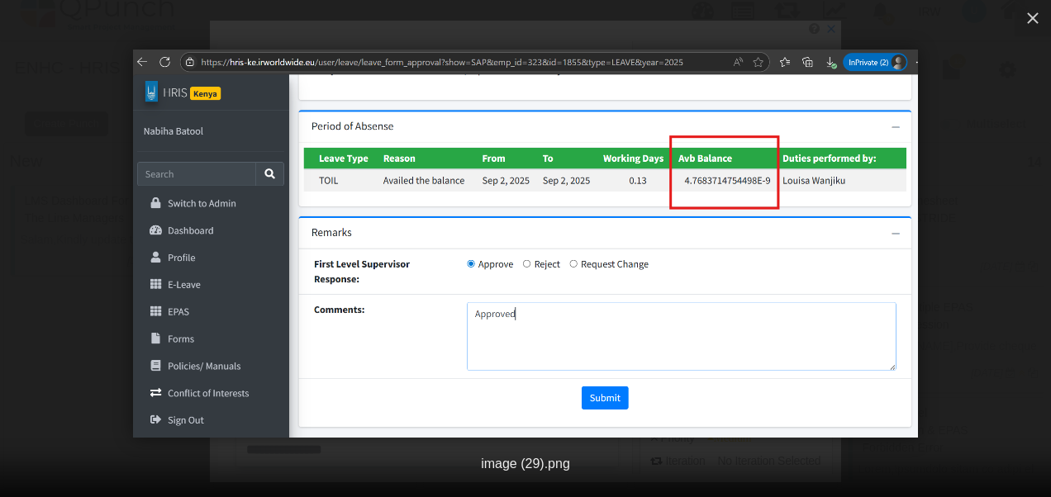
click at [704, 187] on img at bounding box center [525, 244] width 785 height 388
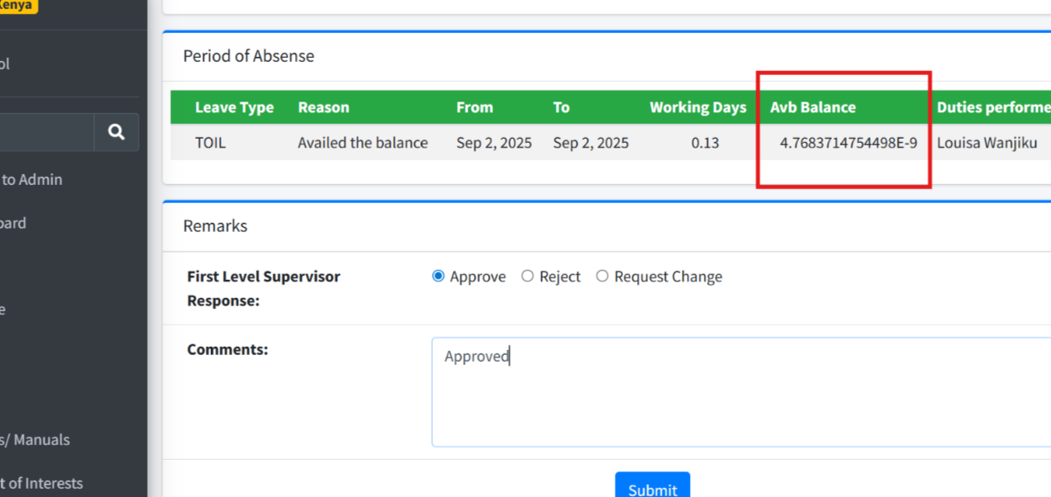
click at [704, 187] on img at bounding box center [525, 243] width 1255 height 621
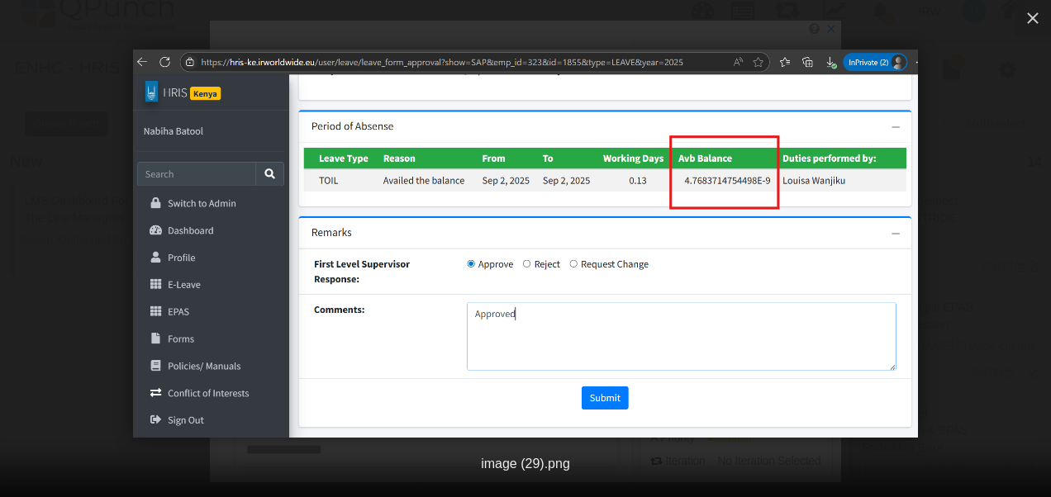
click at [704, 187] on img at bounding box center [525, 244] width 785 height 388
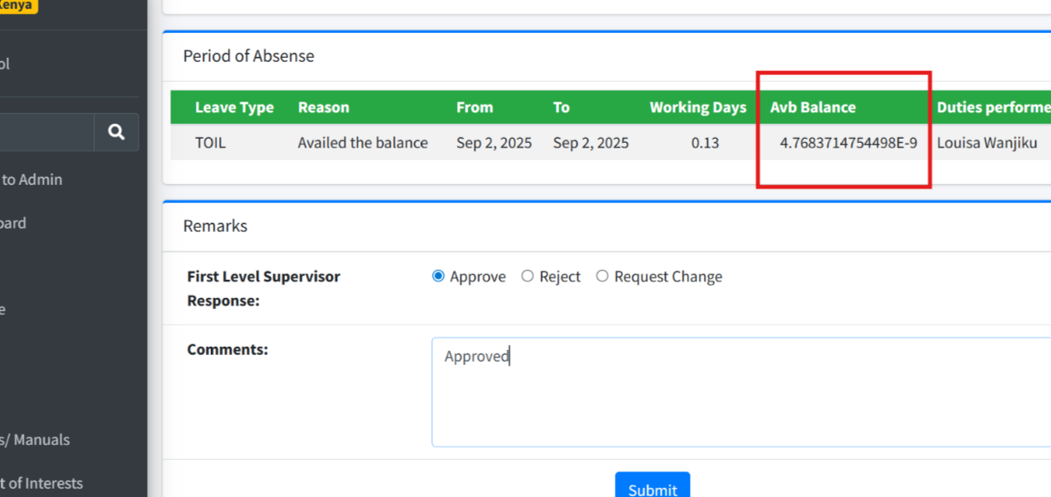
click at [704, 187] on img at bounding box center [525, 243] width 1255 height 621
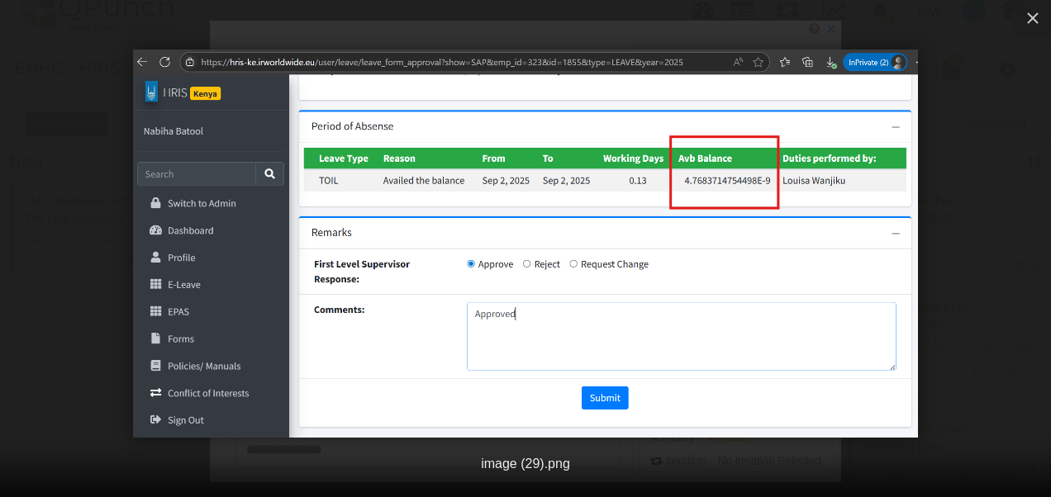
click at [704, 187] on img at bounding box center [525, 244] width 785 height 388
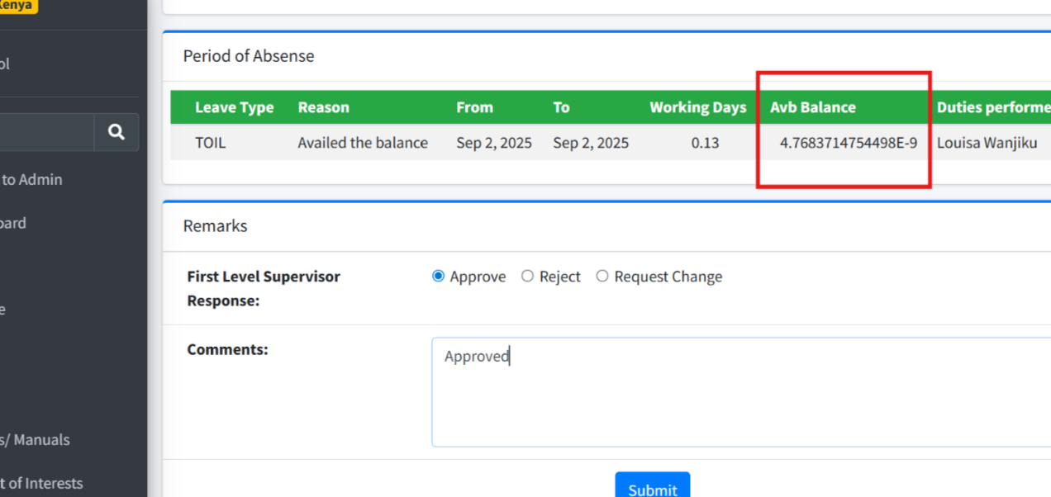
click at [704, 187] on img at bounding box center [525, 243] width 1255 height 621
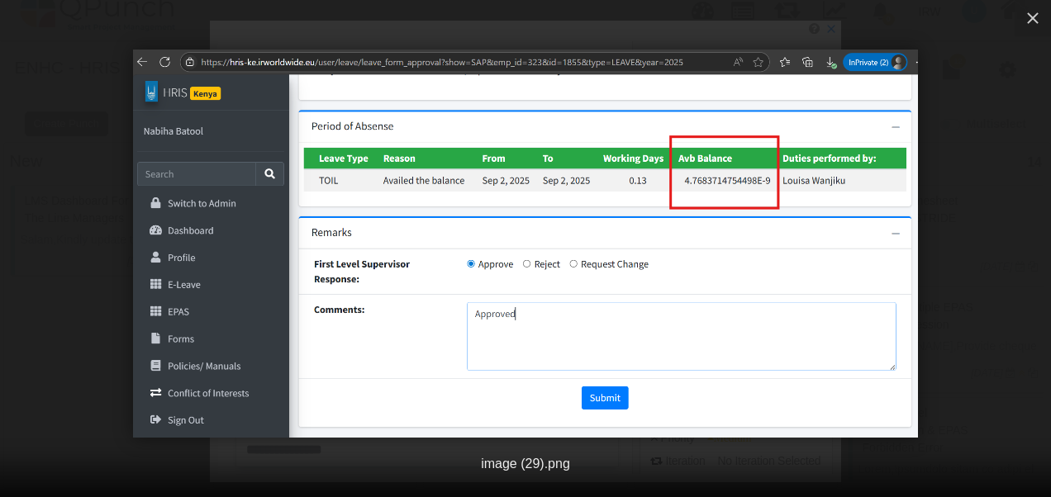
click at [704, 187] on img at bounding box center [525, 244] width 785 height 388
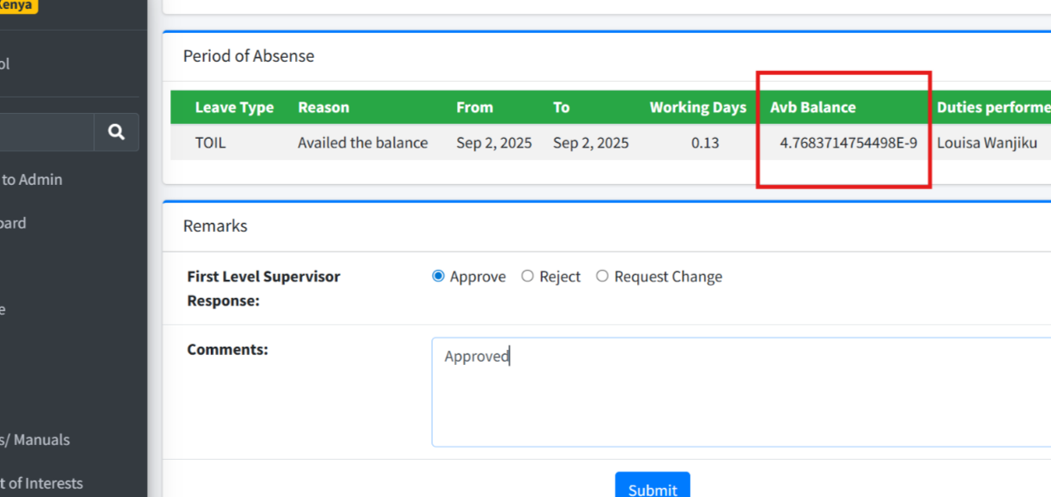
click at [704, 187] on img at bounding box center [525, 243] width 1255 height 621
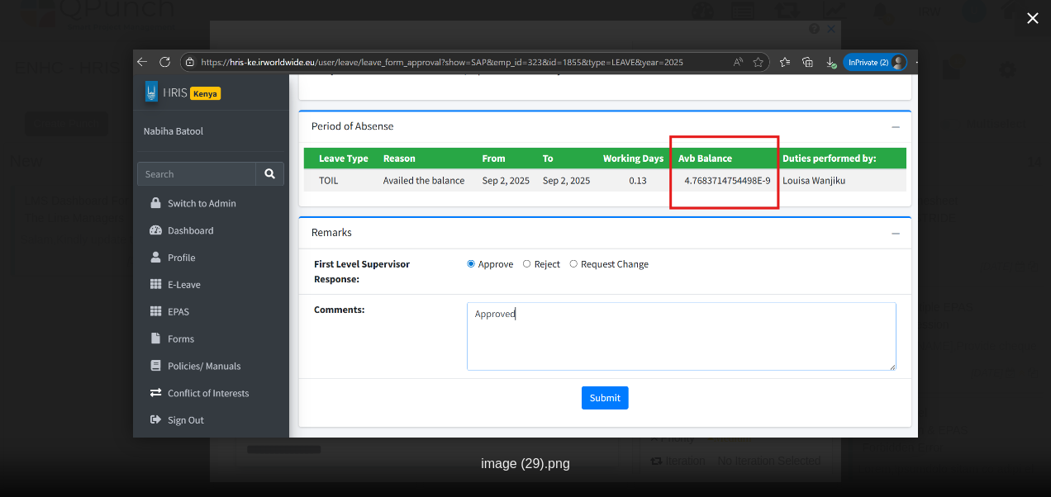
click at [1042, 13] on button "button" at bounding box center [1032, 18] width 36 height 36
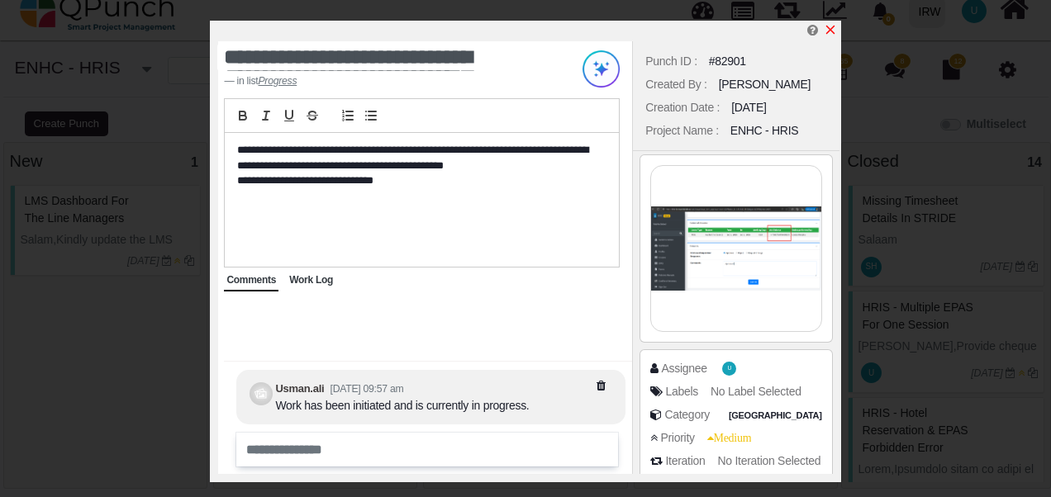
click at [833, 31] on icon "x" at bounding box center [830, 29] width 13 height 13
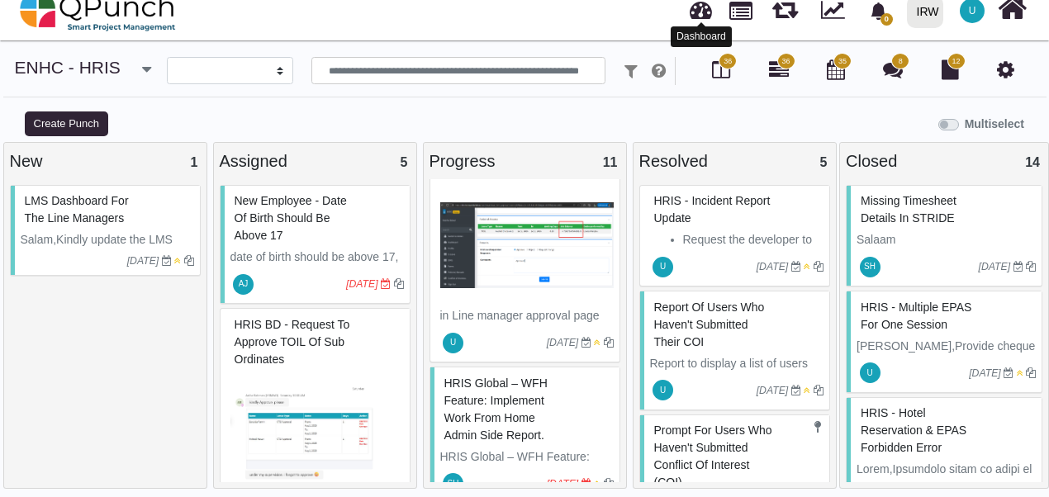
click at [699, 15] on link at bounding box center [701, 7] width 22 height 27
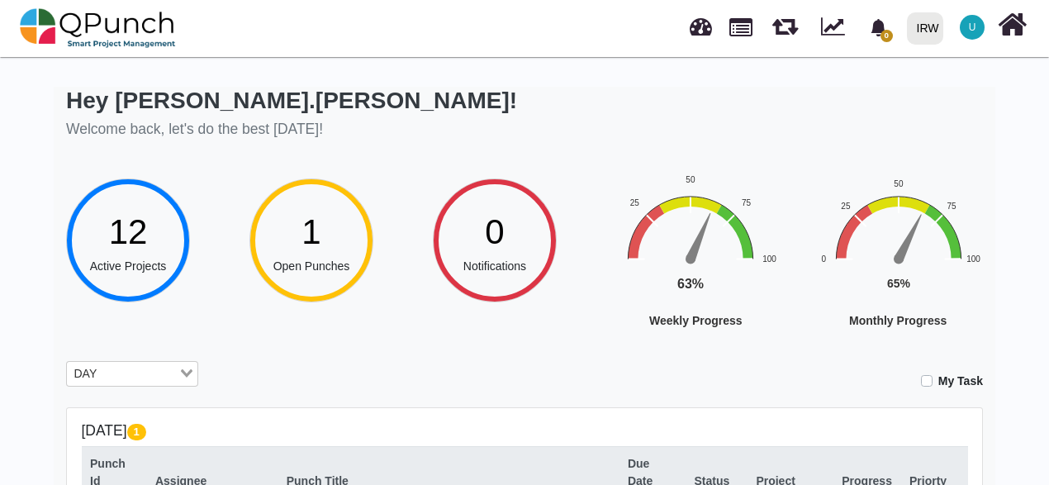
scroll to position [330, 0]
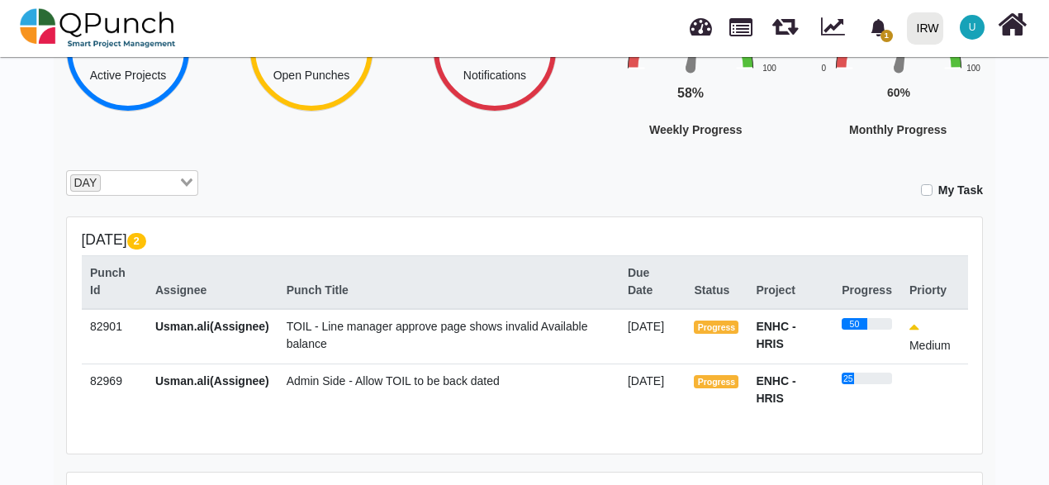
scroll to position [330, 0]
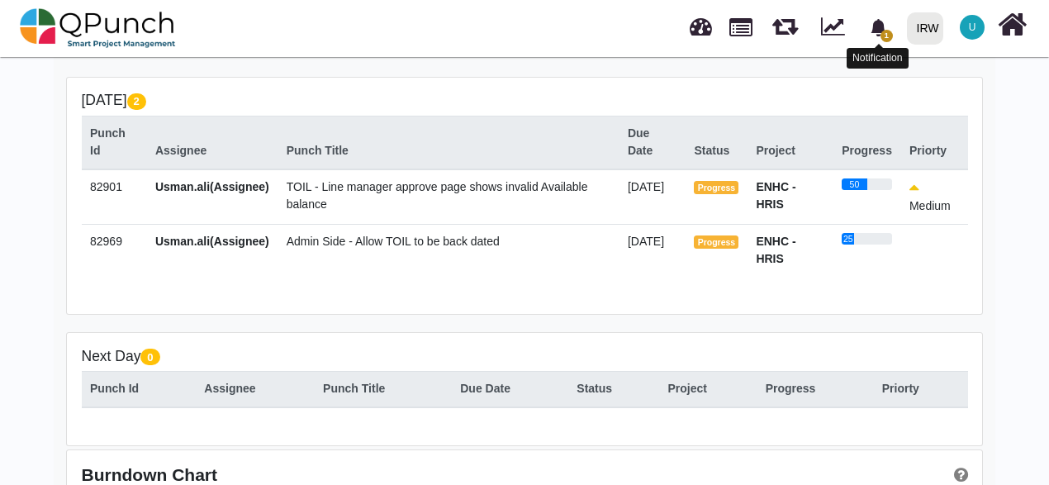
click at [873, 38] on span "1" at bounding box center [878, 27] width 29 height 29
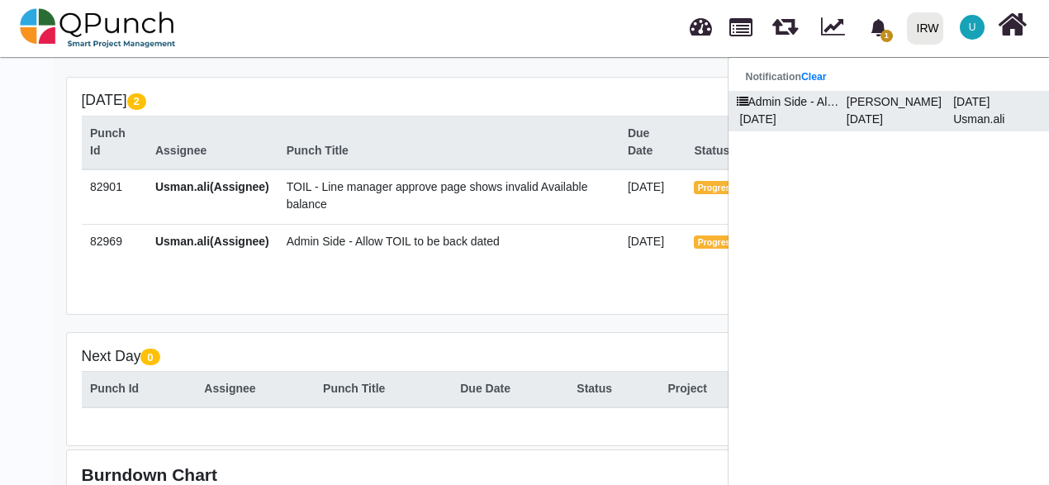
click at [818, 122] on p "[DATE]" at bounding box center [786, 119] width 107 height 17
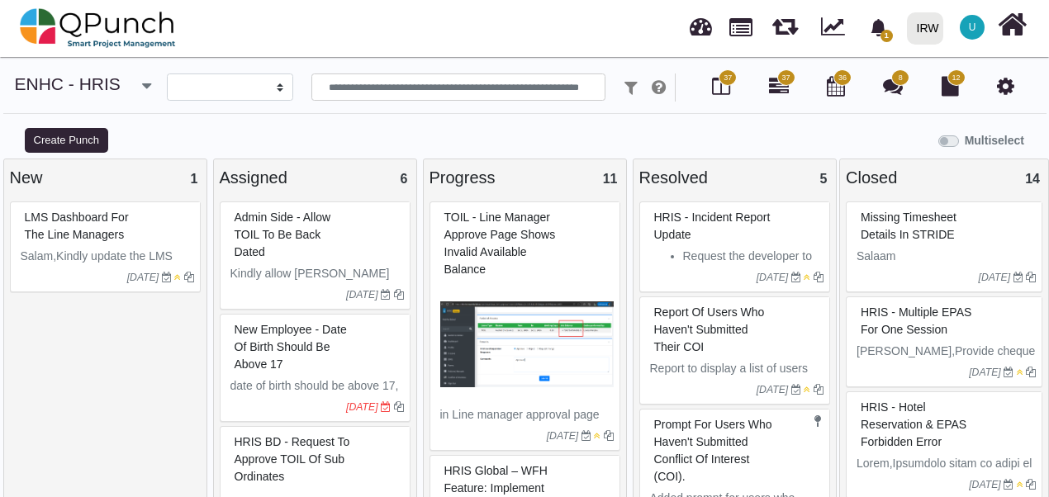
select select
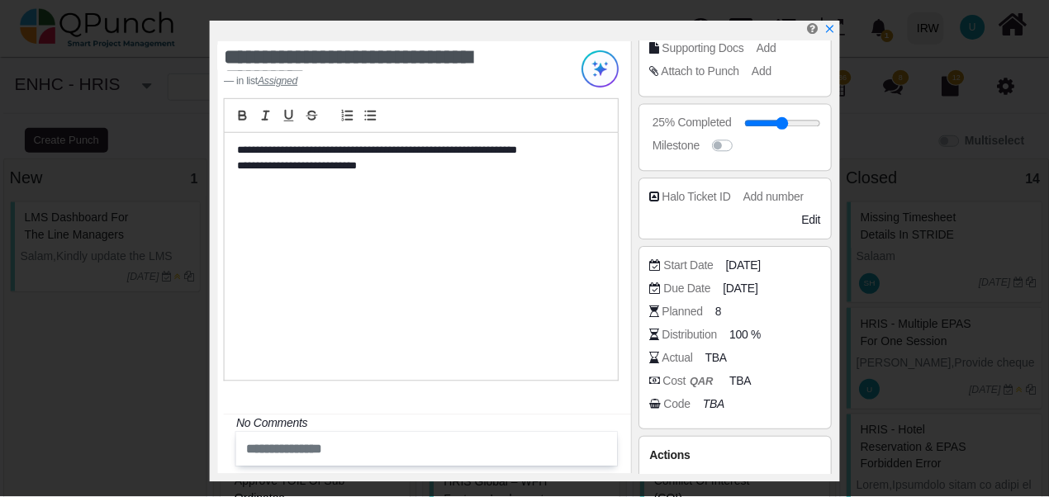
scroll to position [308, 0]
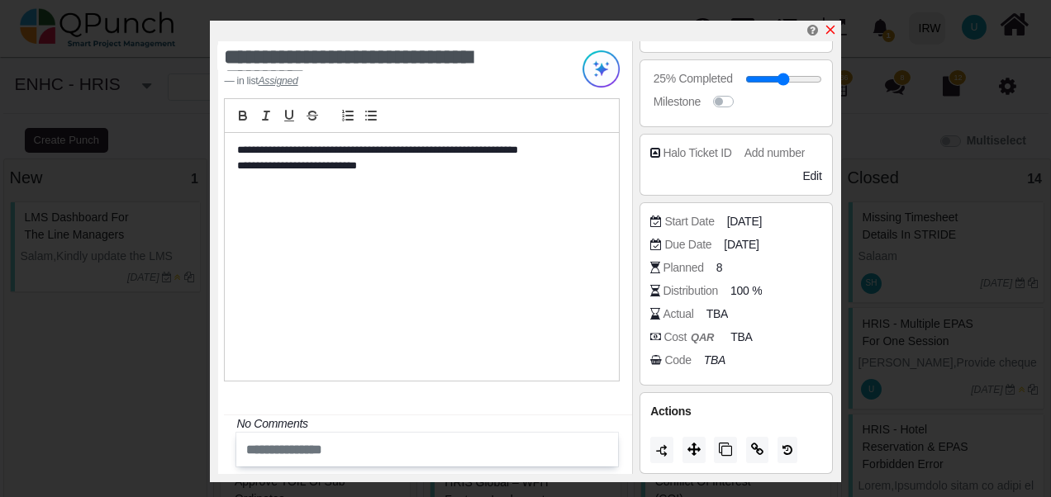
click at [829, 26] on icon "x" at bounding box center [830, 29] width 13 height 13
